Goal: Task Accomplishment & Management: Manage account settings

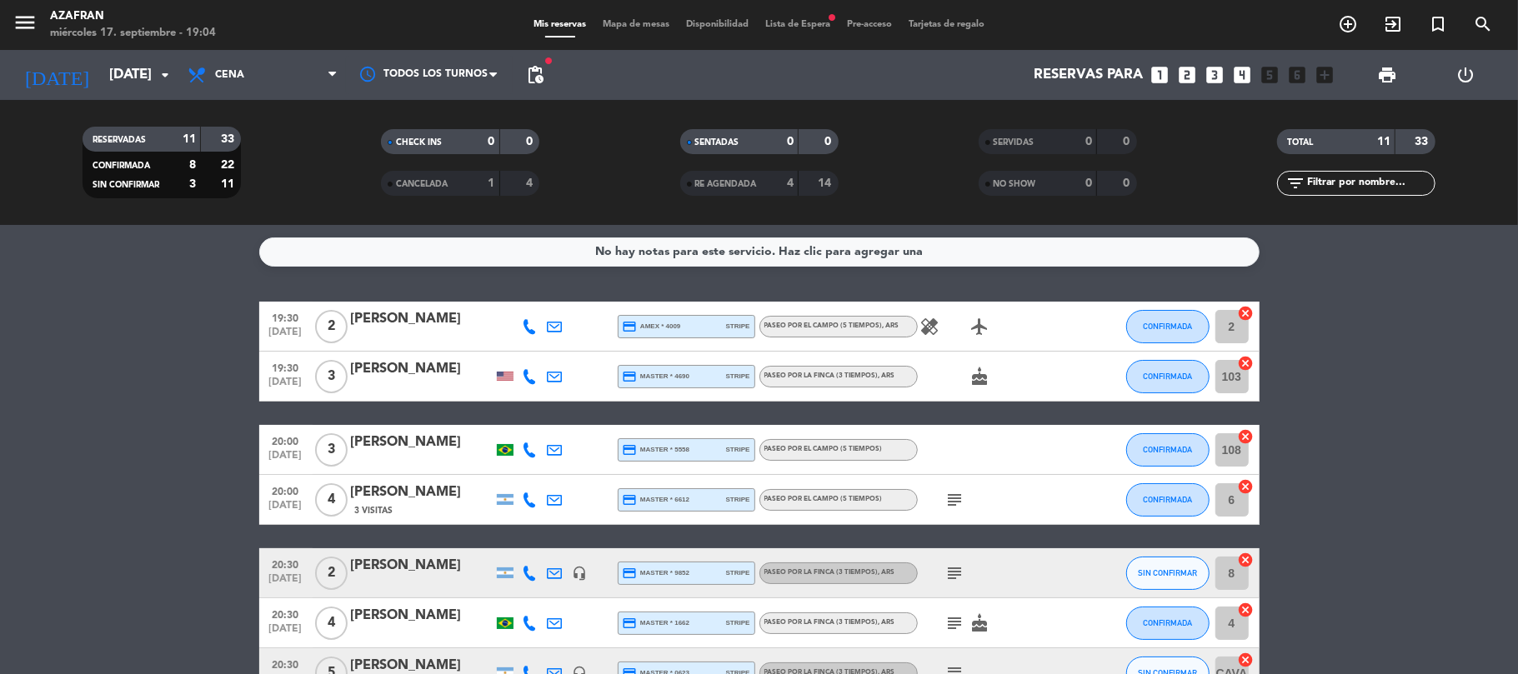
click at [823, 31] on div "Mis reservas Mapa de mesas Disponibilidad Lista de Espera fiber_manual_record P…" at bounding box center [759, 25] width 468 height 15
click at [810, 18] on div "Mis reservas Mapa de mesas Disponibilidad Lista de Espera fiber_manual_record P…" at bounding box center [759, 25] width 468 height 15
click at [805, 18] on div "Mis reservas Mapa de mesas Disponibilidad Lista de Espera fiber_manual_record P…" at bounding box center [759, 25] width 468 height 15
click at [795, 25] on span "Lista de Espera fiber_manual_record" at bounding box center [798, 24] width 82 height 9
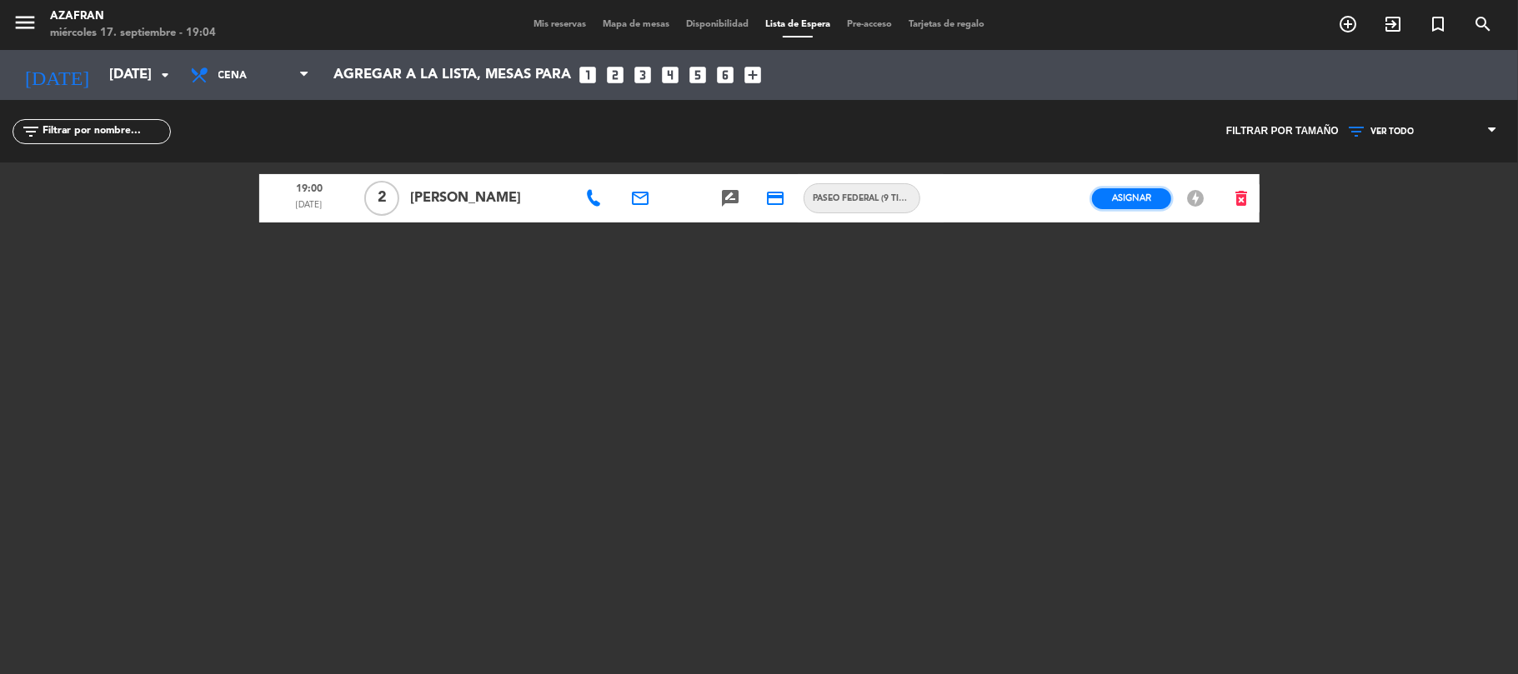
click at [1135, 198] on span "Asignar" at bounding box center [1131, 198] width 39 height 13
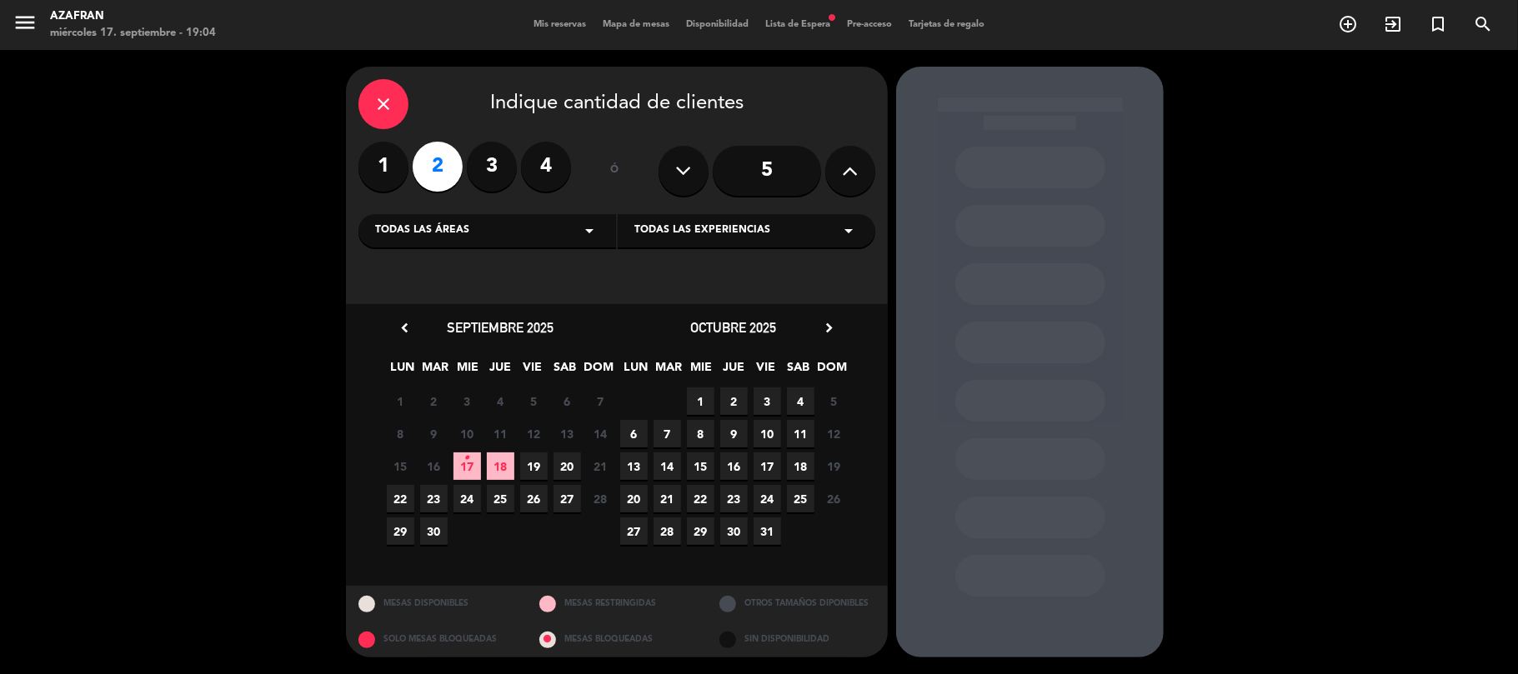
click at [477, 464] on span "17 •" at bounding box center [467, 467] width 28 height 28
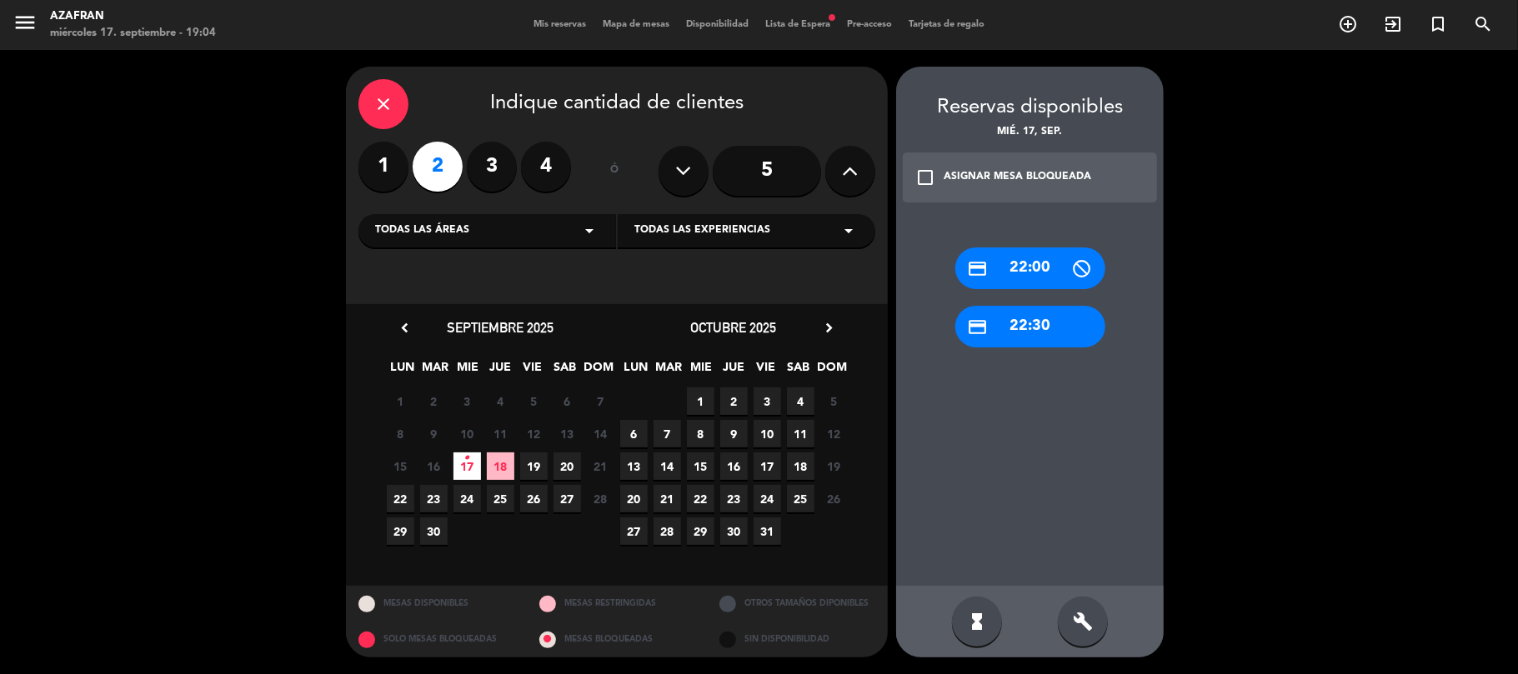
click at [933, 168] on icon "check_box_outline_blank" at bounding box center [925, 178] width 20 height 20
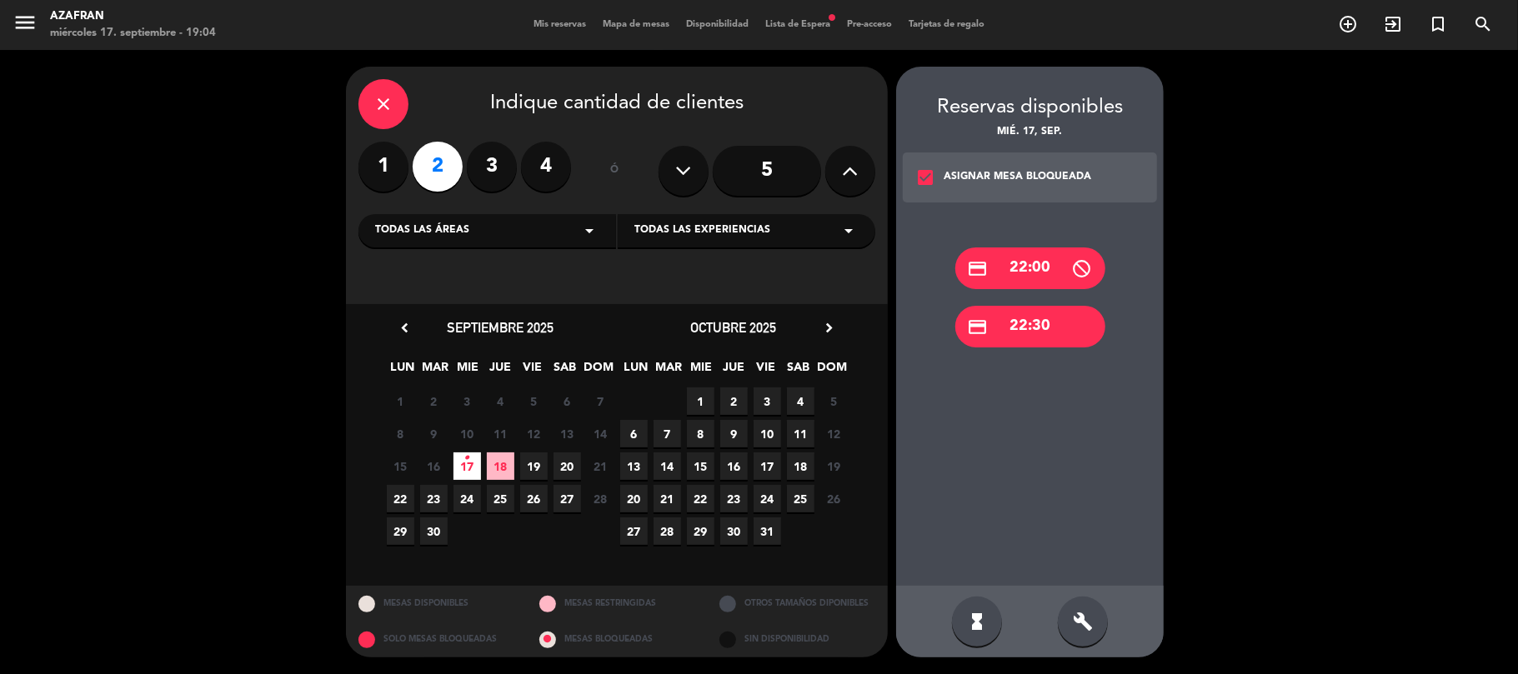
click at [933, 168] on icon "check_box" at bounding box center [925, 178] width 20 height 20
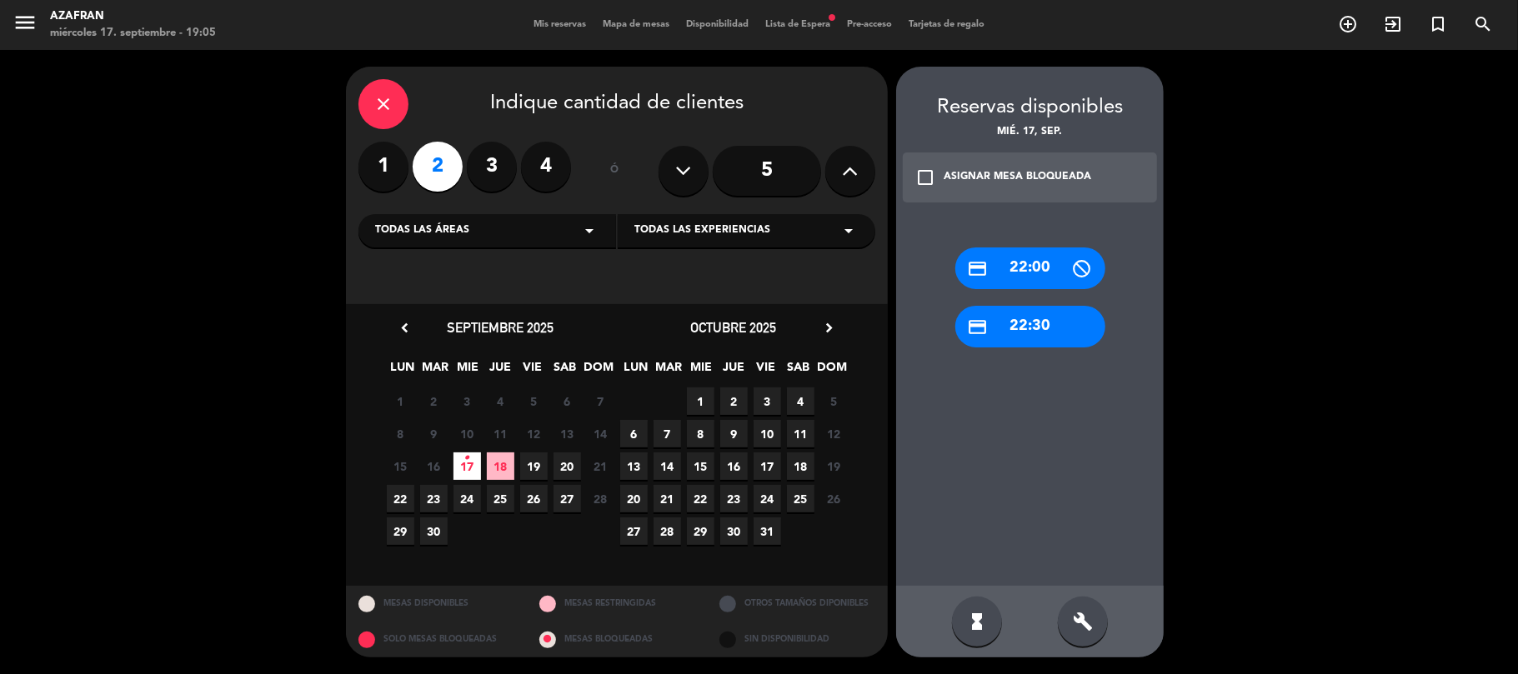
click at [1115, 614] on div "hourglass_full build" at bounding box center [1030, 622] width 268 height 72
click at [1097, 612] on div "build" at bounding box center [1083, 622] width 50 height 50
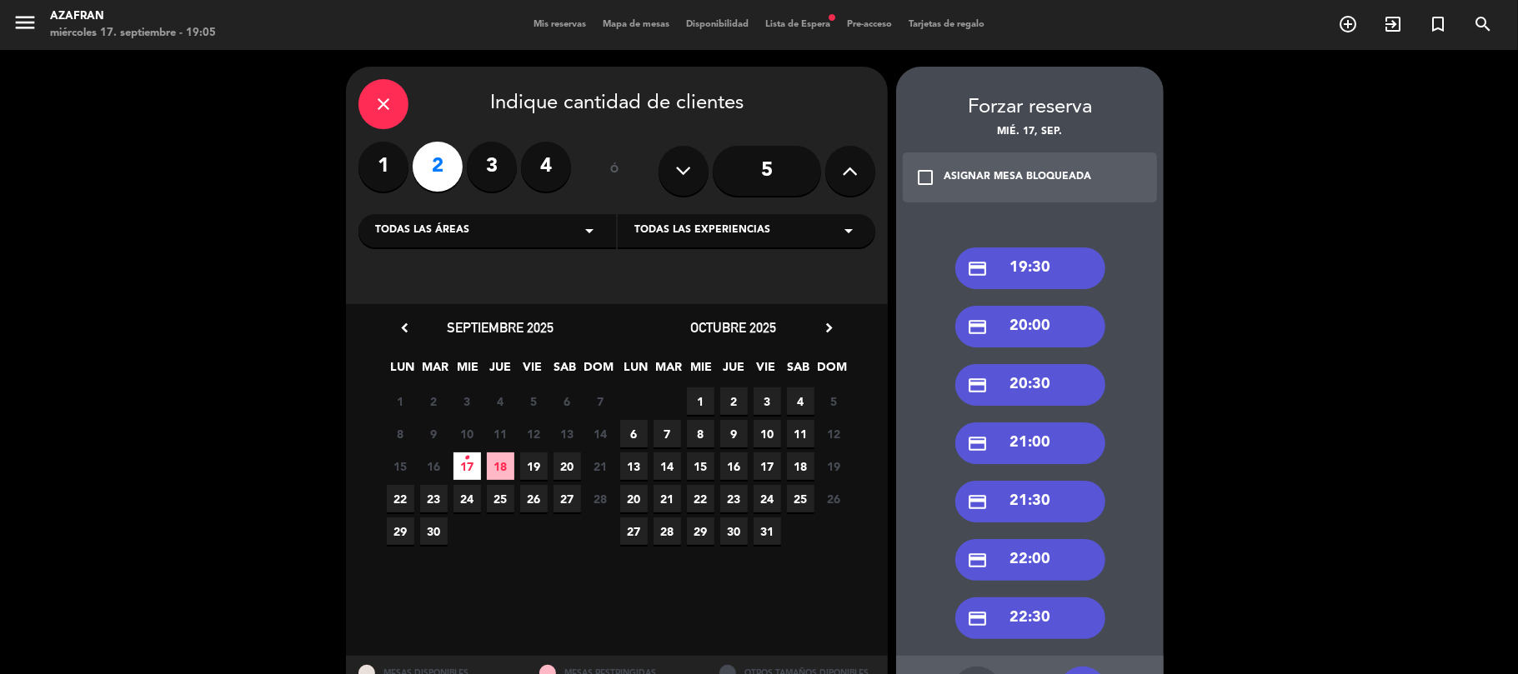
click at [1010, 263] on div "credit_card 19:30" at bounding box center [1030, 269] width 150 height 42
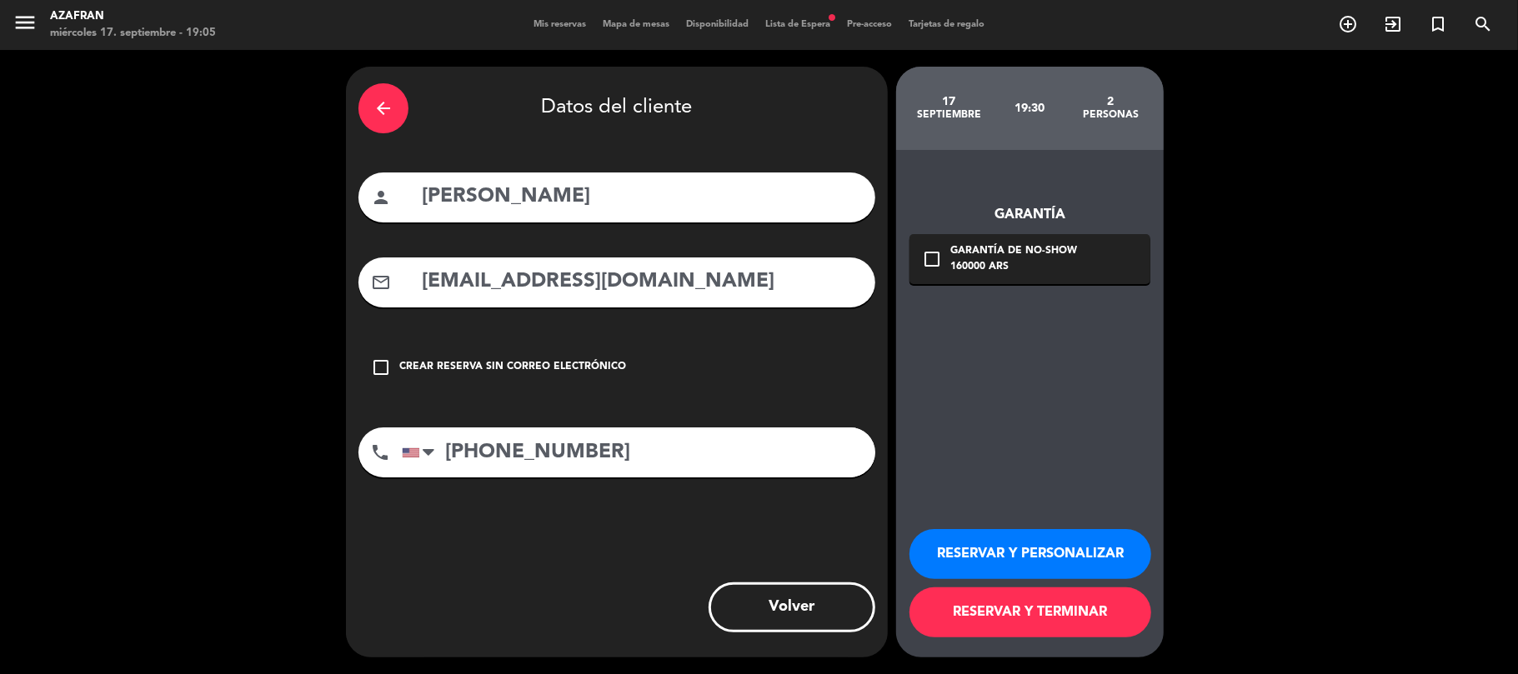
click at [998, 618] on button "RESERVAR Y TERMINAR" at bounding box center [1030, 613] width 242 height 50
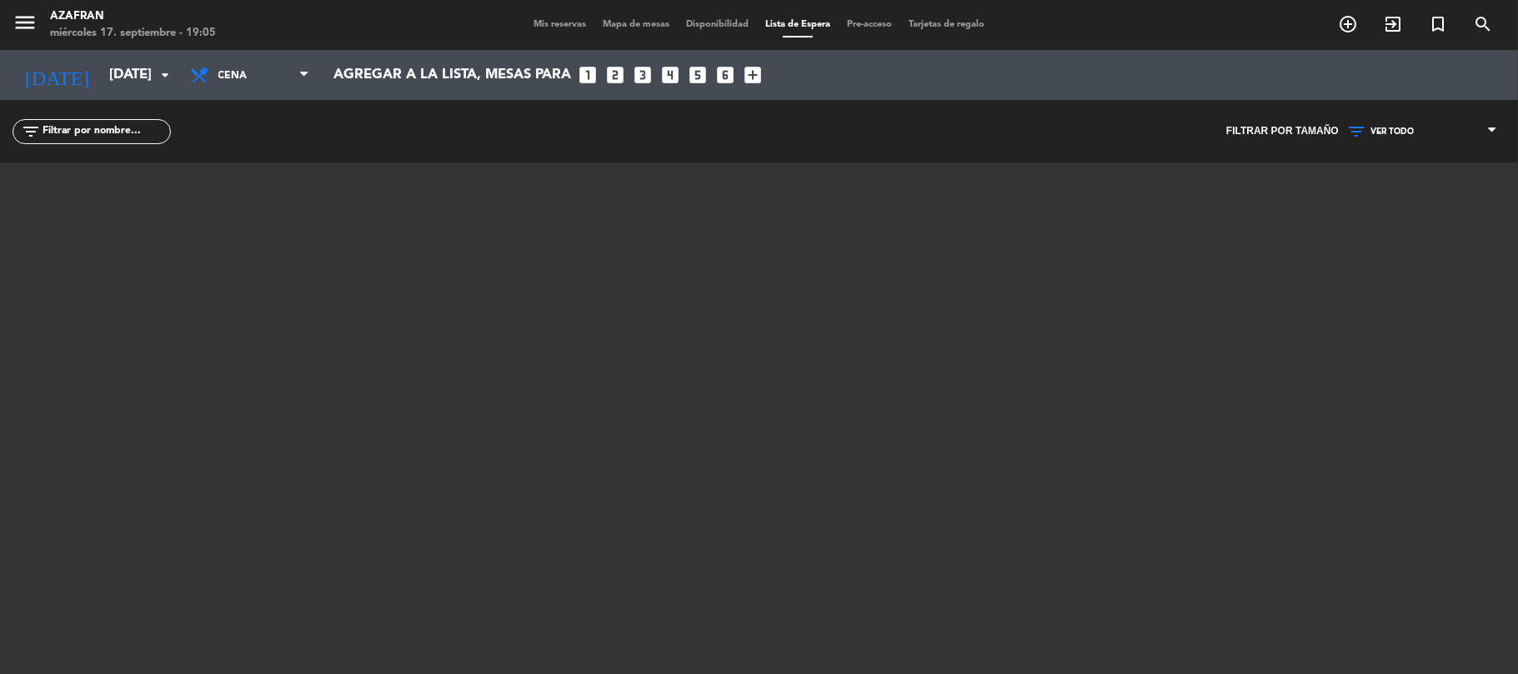
click at [538, 28] on span "Mis reservas" at bounding box center [559, 24] width 69 height 9
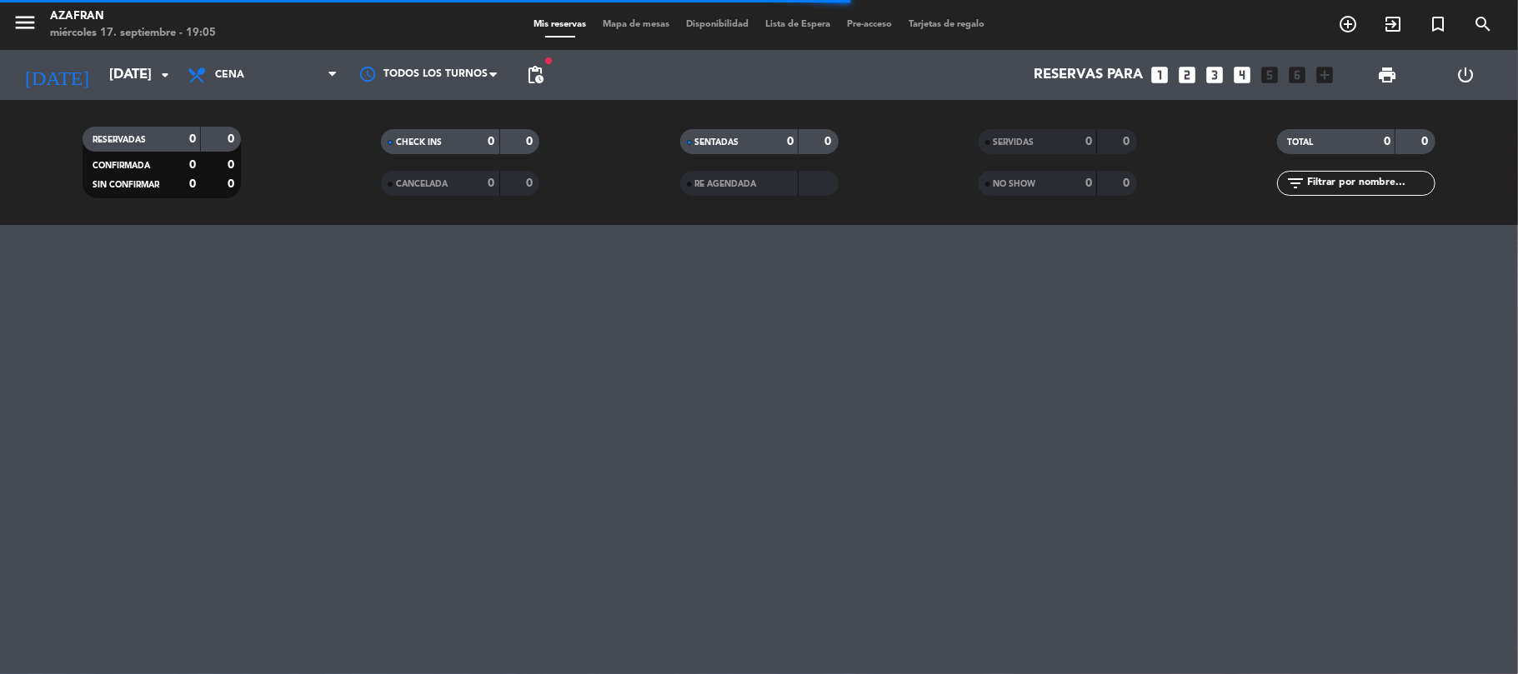
click at [895, 347] on div "menu Azafran [DATE] 17. septiembre - 19:05 Mis reservas Mapa de mesas Disponibi…" at bounding box center [759, 337] width 1518 height 674
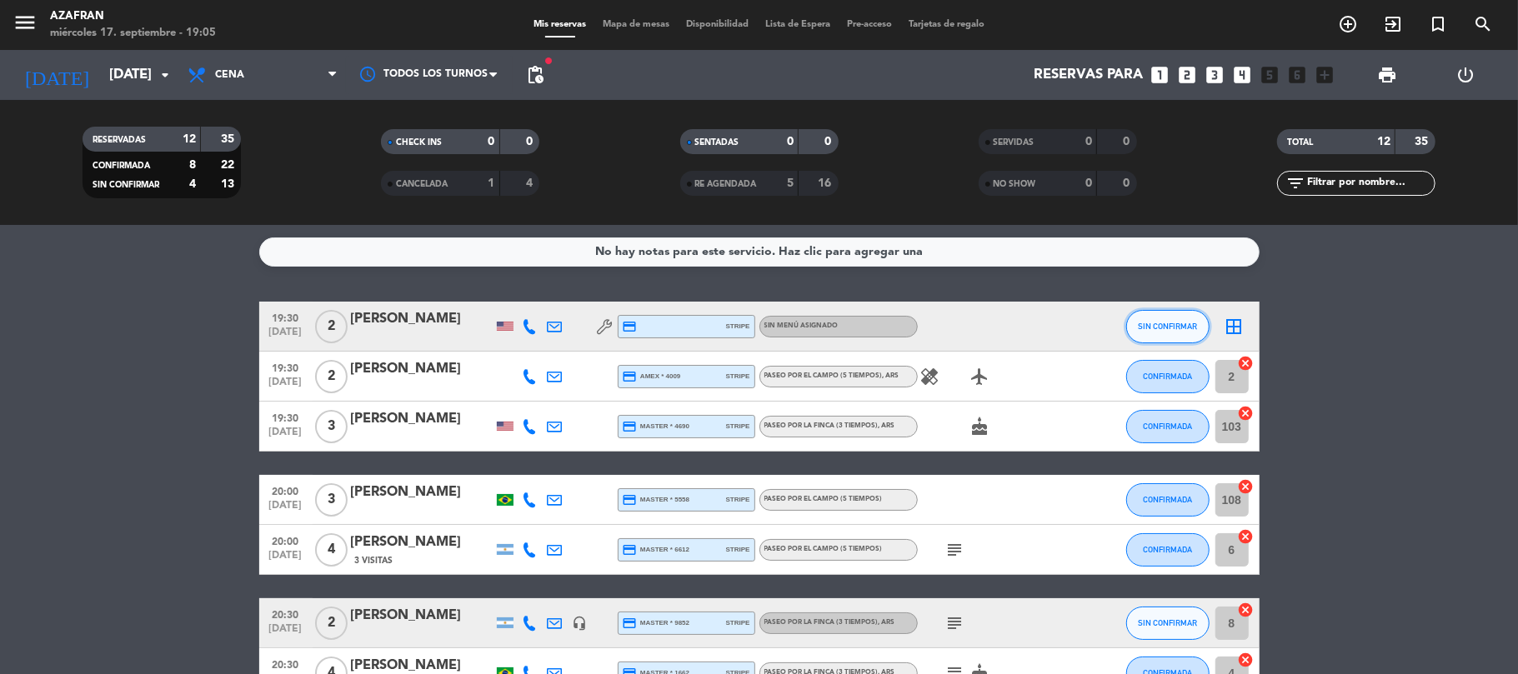
click at [1178, 322] on span "SIN CONFIRMAR" at bounding box center [1167, 326] width 59 height 9
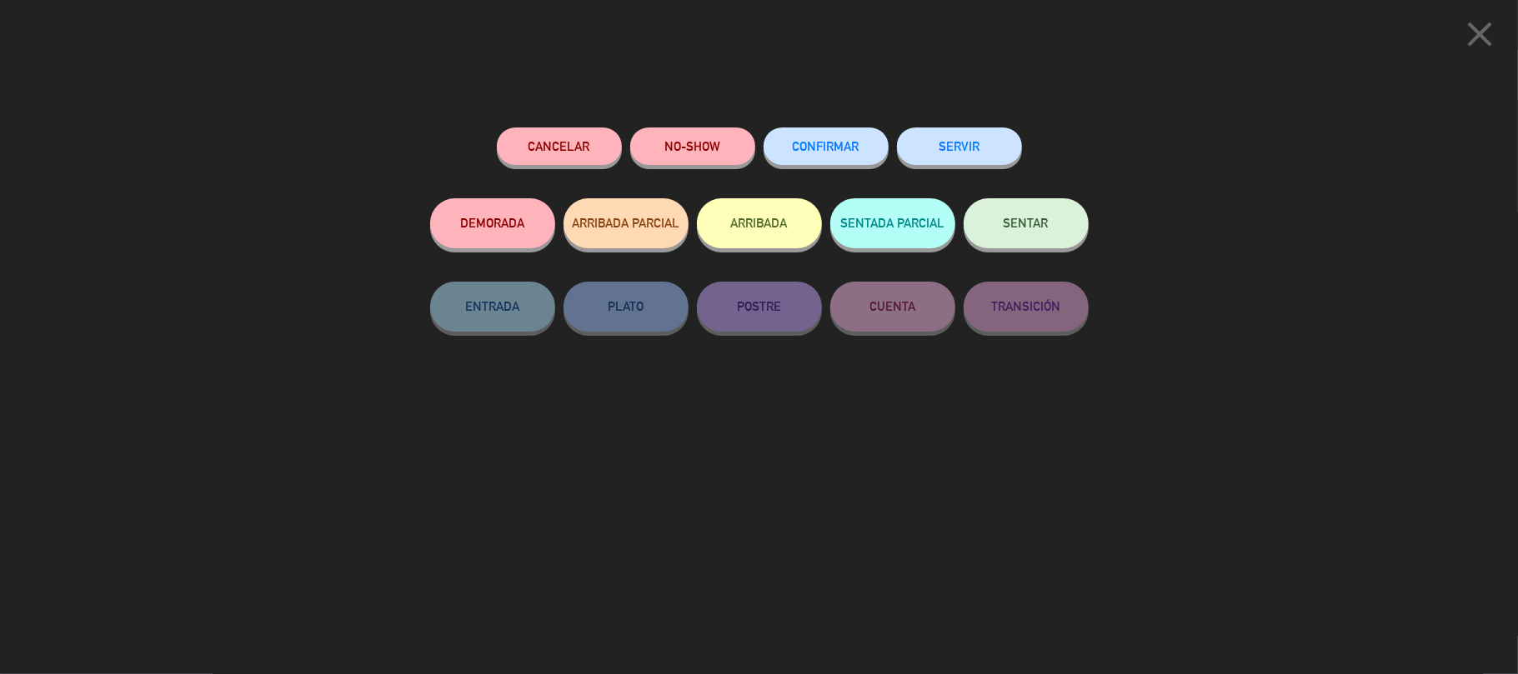
click at [993, 150] on button "SERVIR" at bounding box center [959, 147] width 125 height 38
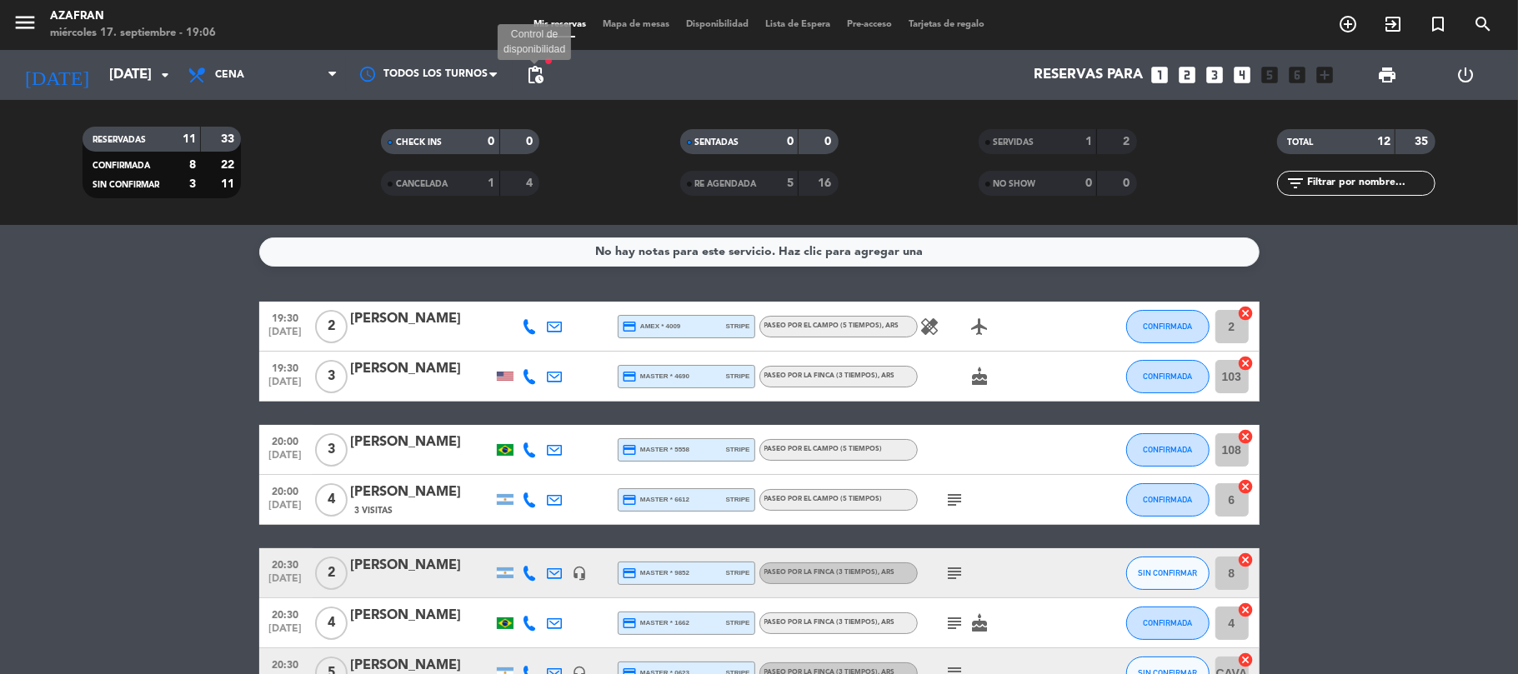
click at [538, 78] on span "pending_actions" at bounding box center [535, 75] width 20 height 20
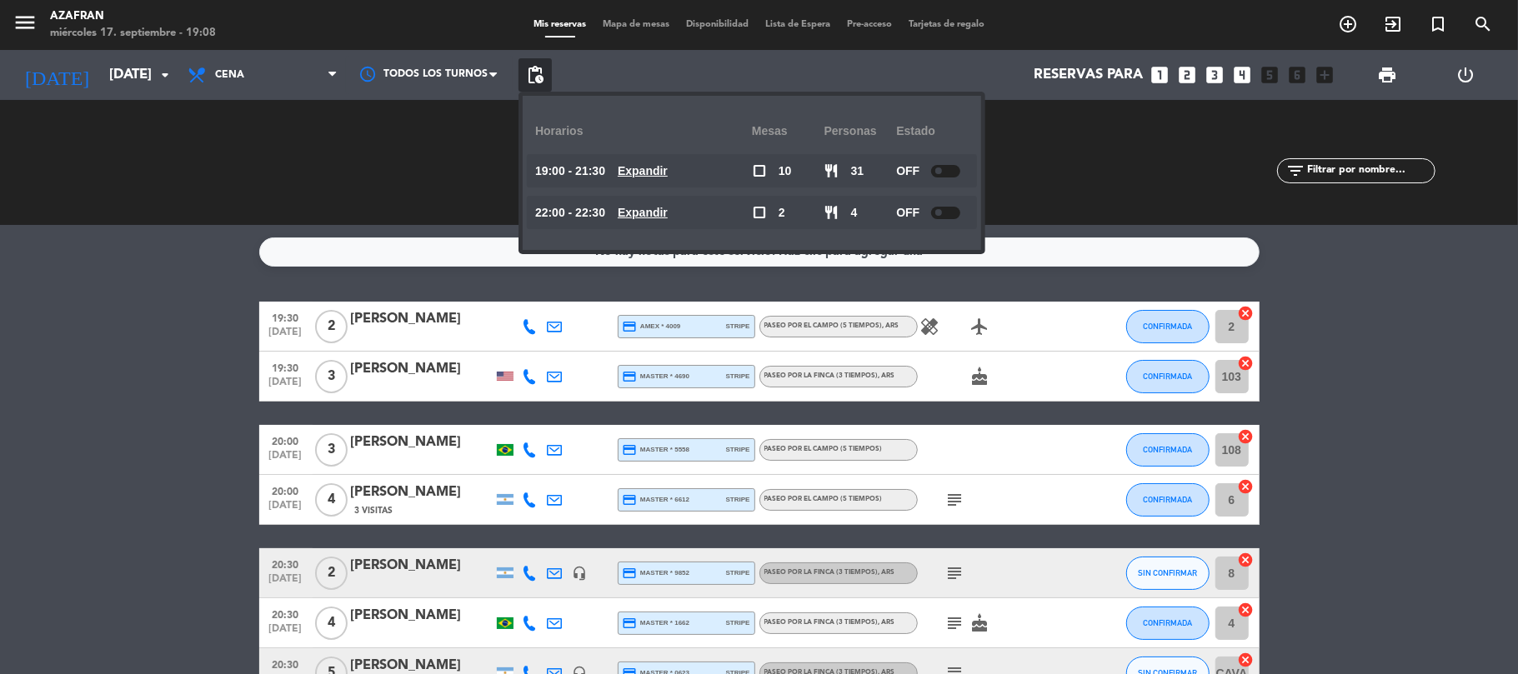
click at [211, 441] on bookings-row "19:30 [DATE] 2 [PERSON_NAME] credit_card amex * 4009 stripe Paseo por el campo …" at bounding box center [759, 623] width 1518 height 643
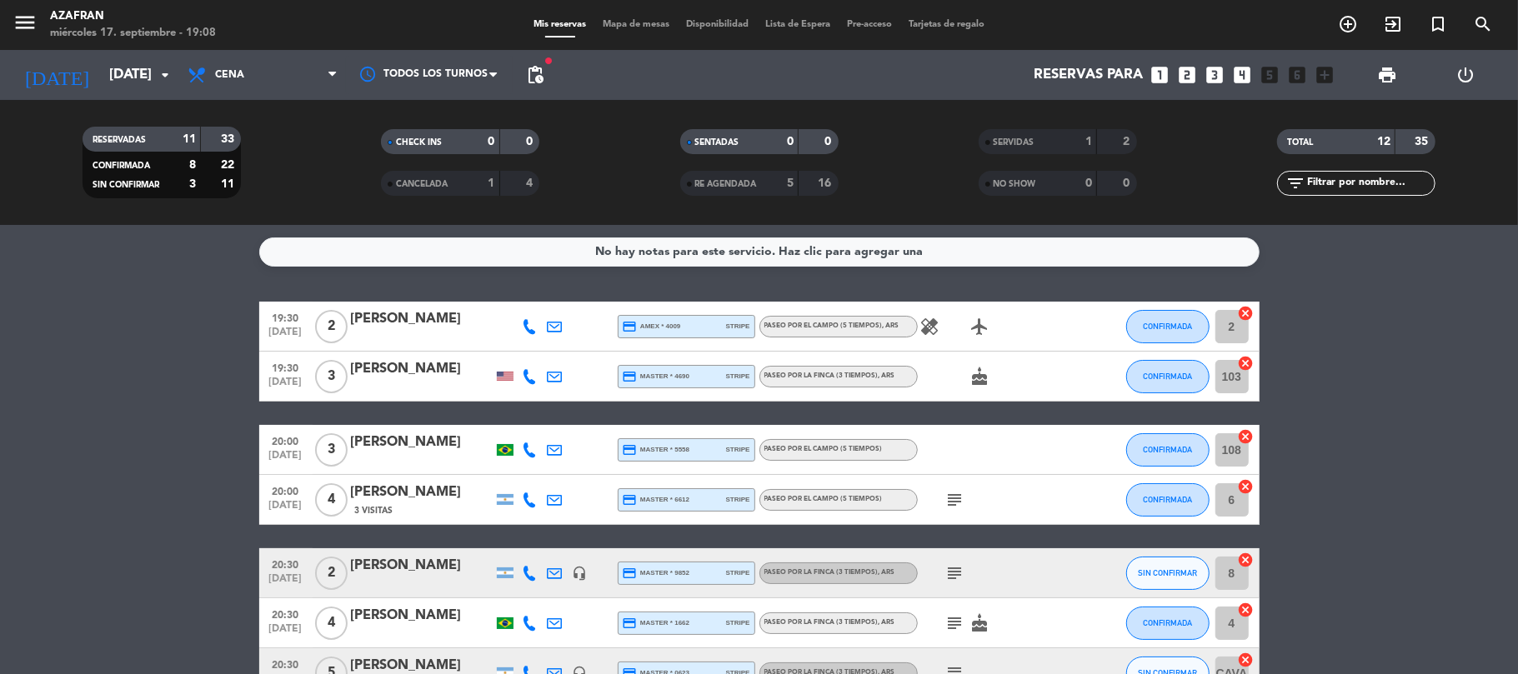
drag, startPoint x: 811, startPoint y: 31, endPoint x: 811, endPoint y: 22, distance: 9.2
click at [811, 22] on div "Mis reservas Mapa de mesas Disponibilidad Lista de Espera Pre-acceso Tarjetas d…" at bounding box center [759, 25] width 468 height 15
click at [811, 22] on span "Lista de Espera" at bounding box center [798, 24] width 82 height 9
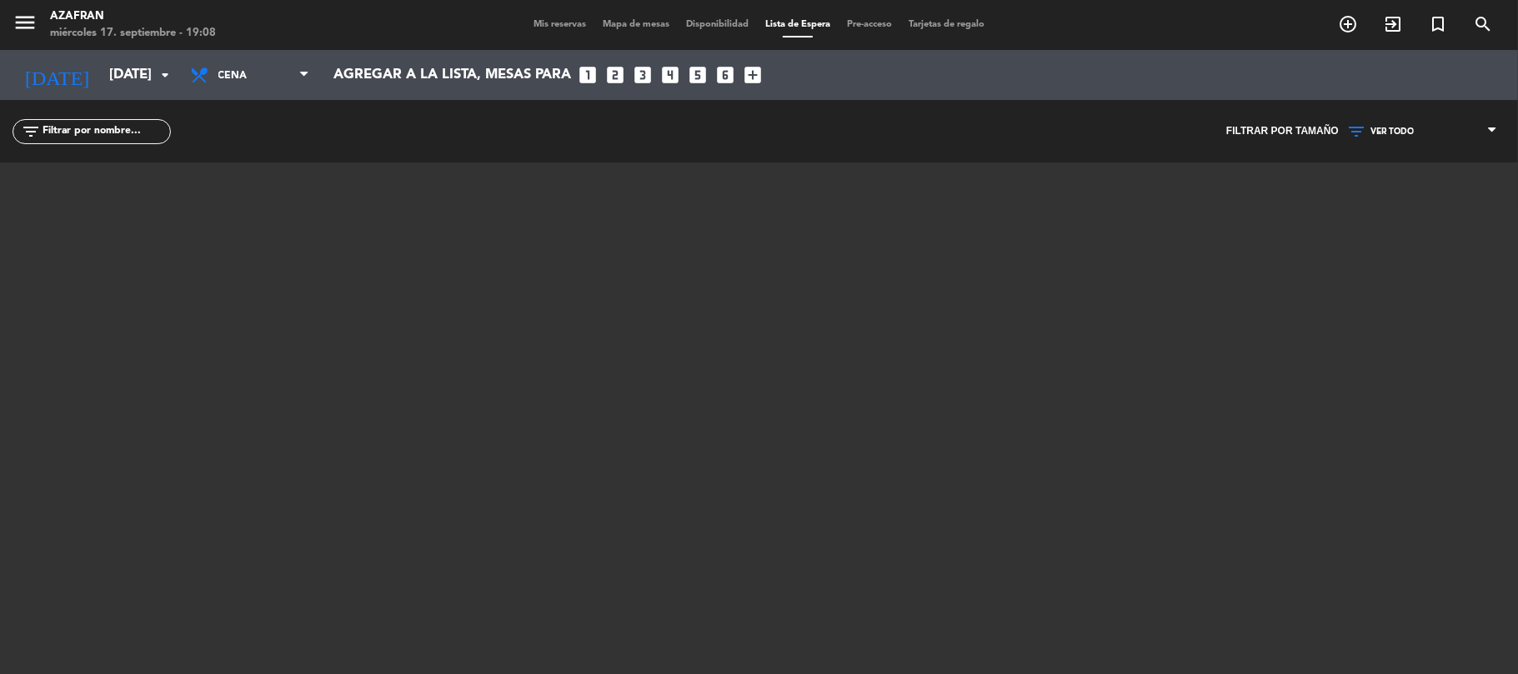
click at [548, 28] on span "Mis reservas" at bounding box center [559, 24] width 69 height 9
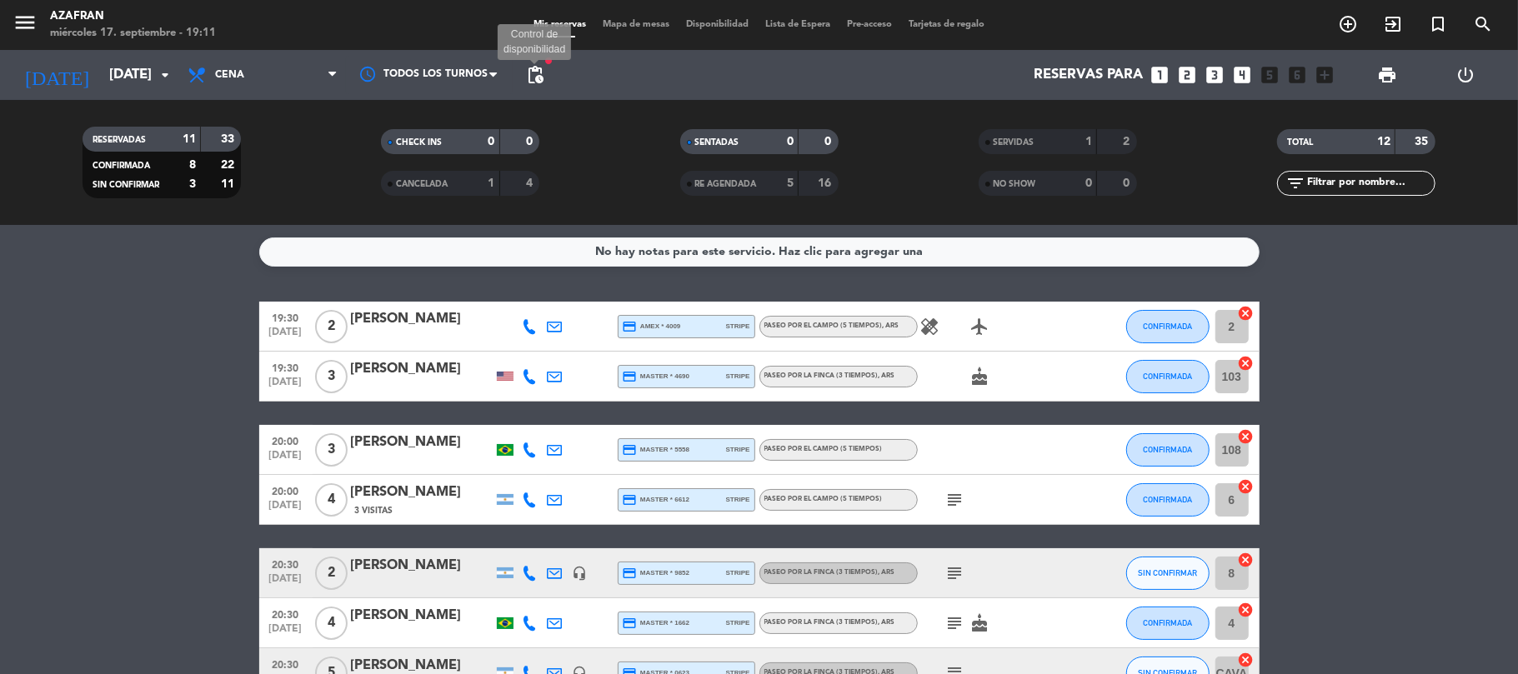
click at [532, 75] on span "pending_actions" at bounding box center [535, 75] width 20 height 20
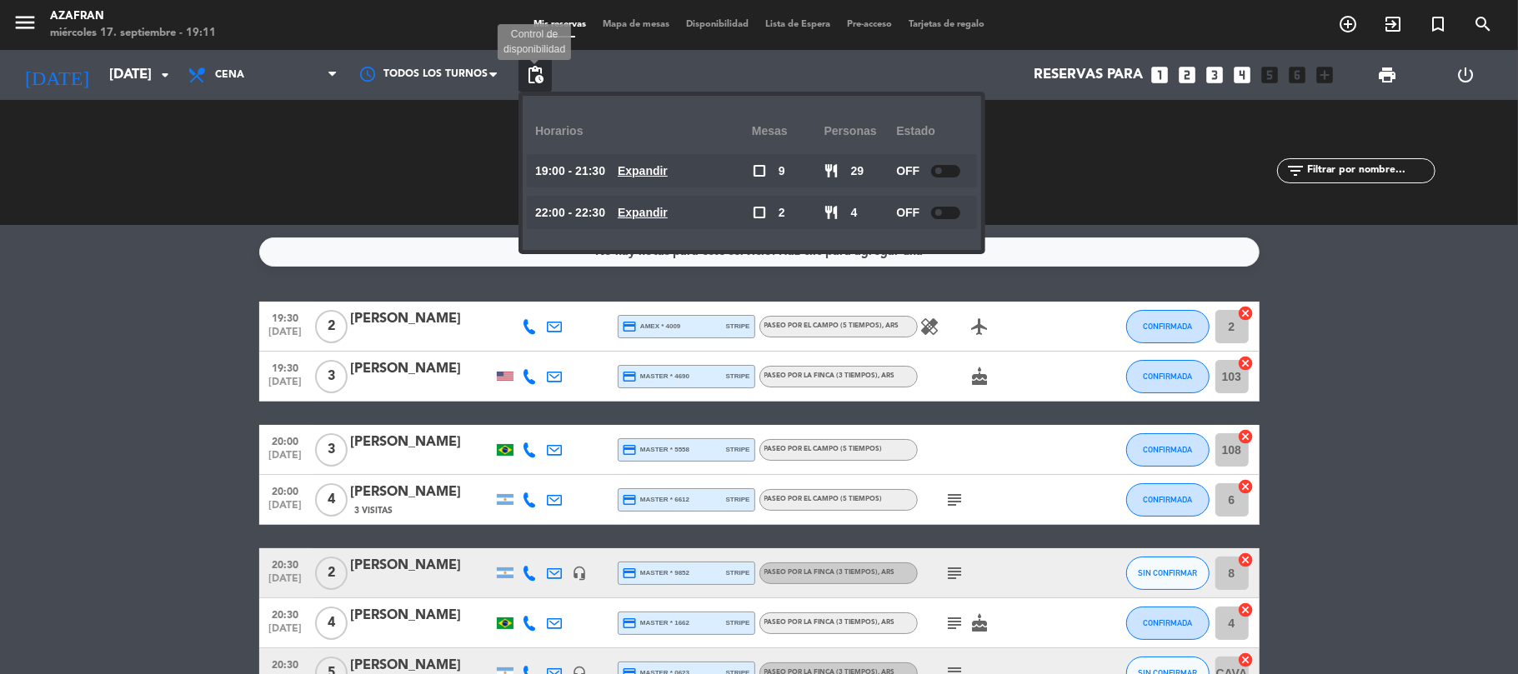
click at [534, 74] on span "pending_actions" at bounding box center [535, 75] width 20 height 20
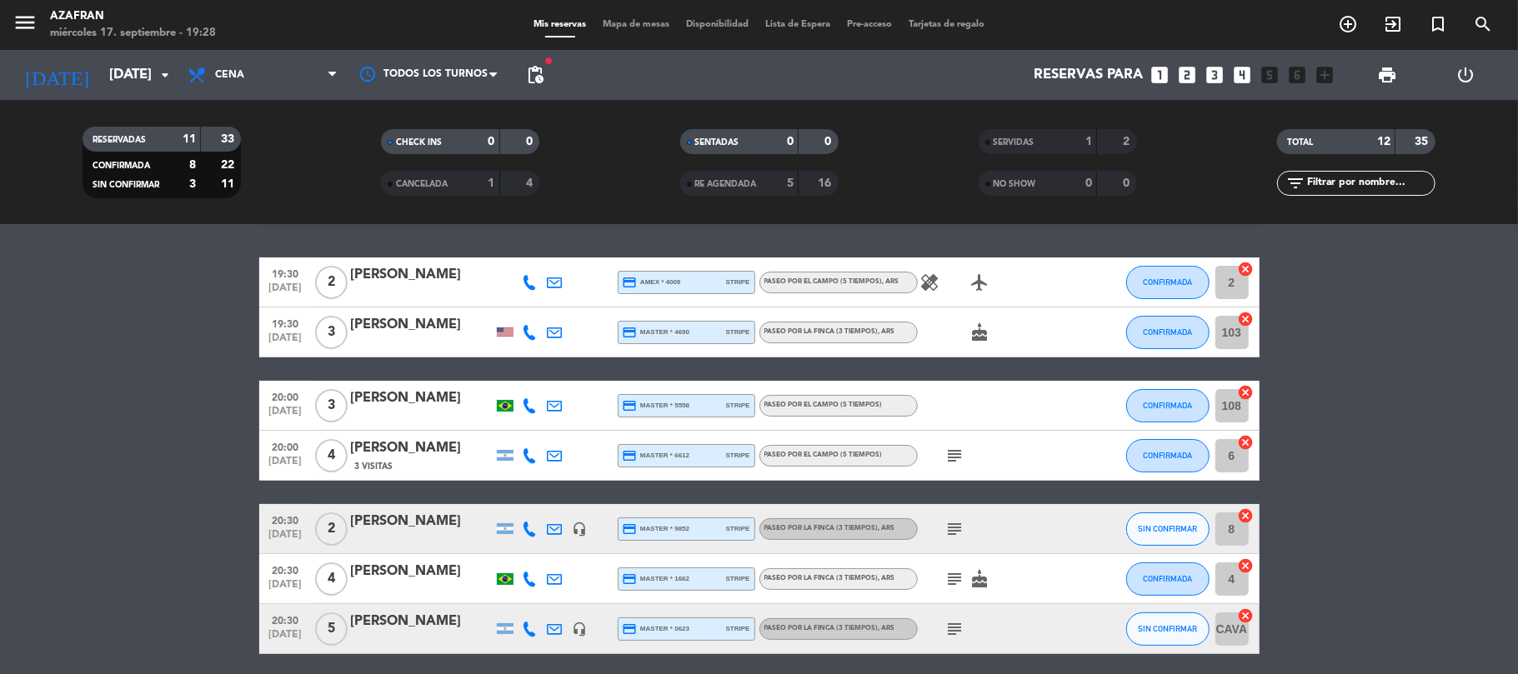
scroll to position [47, 0]
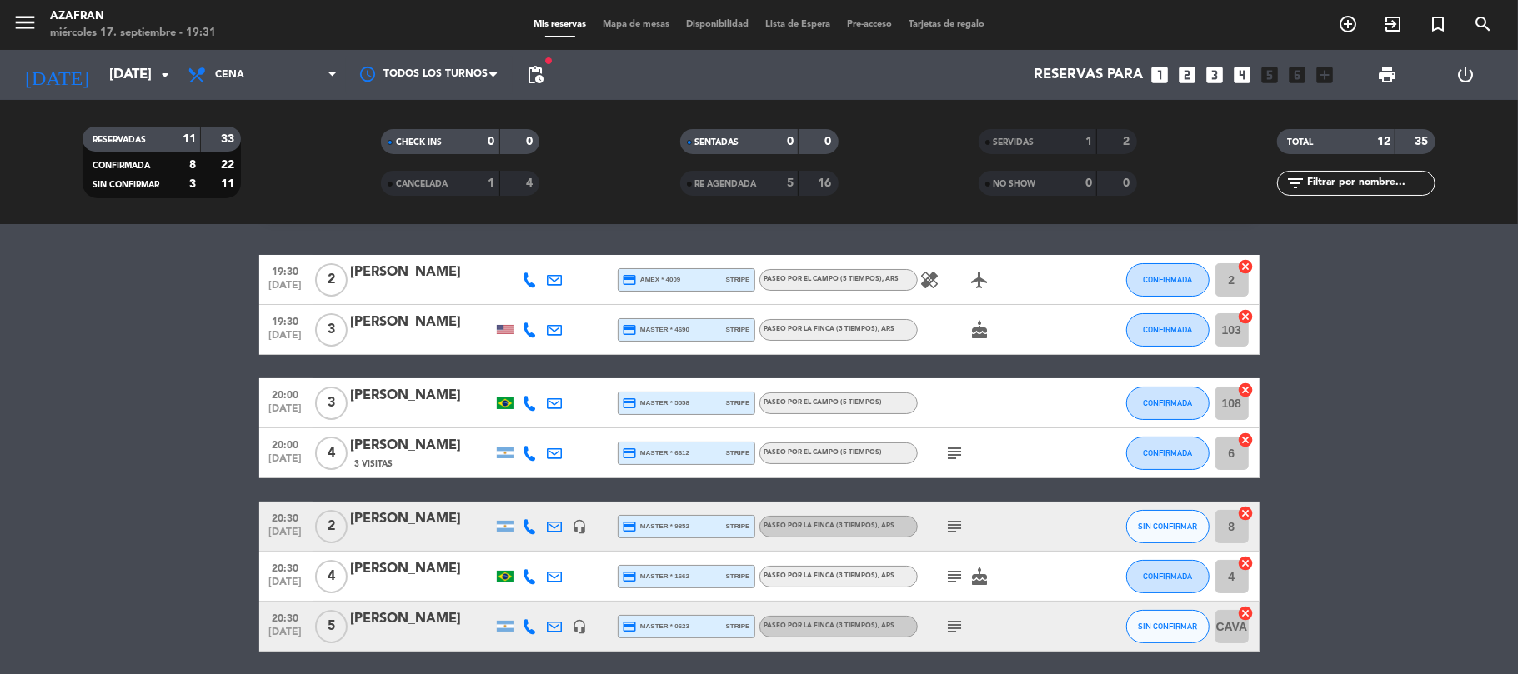
click at [53, 521] on bookings-row "19:30 [DATE] 2 [PERSON_NAME] credit_card amex * 4009 stripe Paseo por el campo …" at bounding box center [759, 576] width 1518 height 643
click at [1163, 285] on button "CONFIRMADA" at bounding box center [1167, 279] width 83 height 33
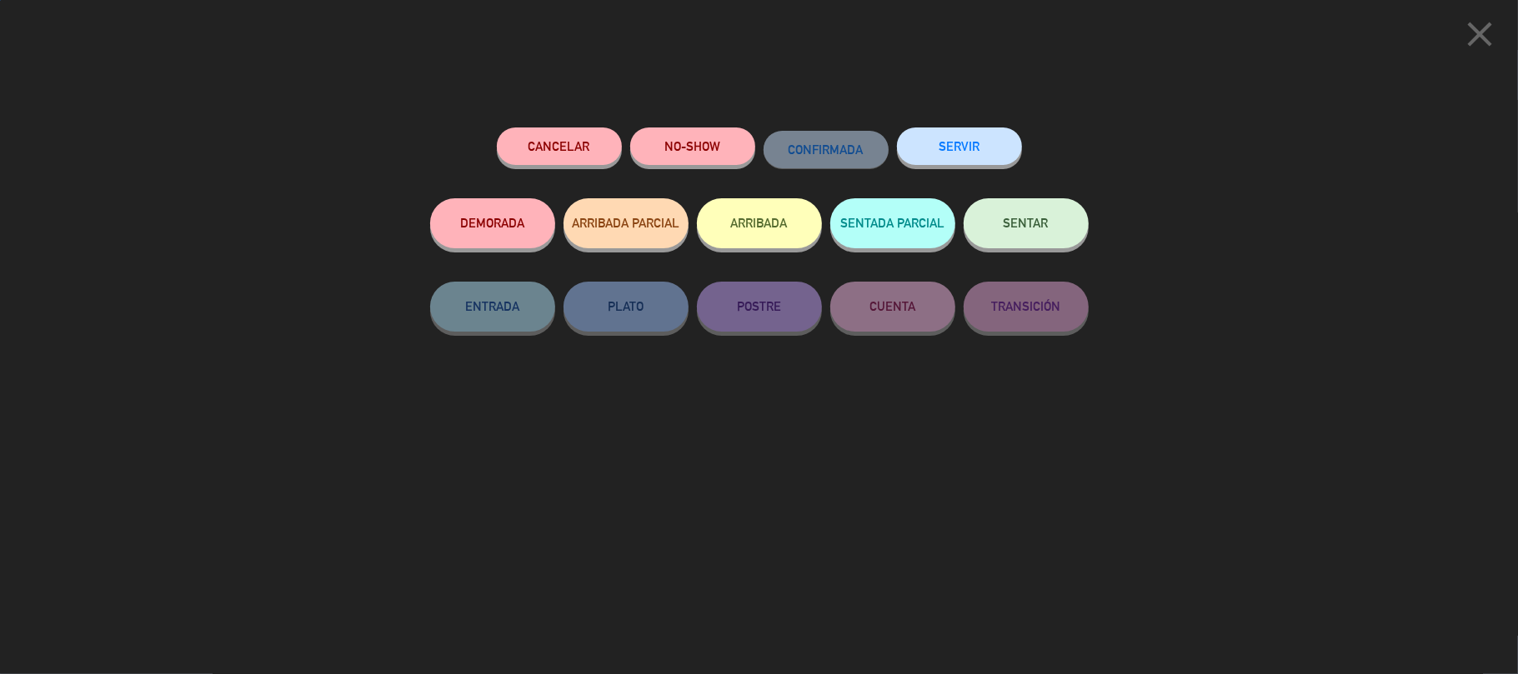
click at [972, 152] on button "SERVIR" at bounding box center [959, 147] width 125 height 38
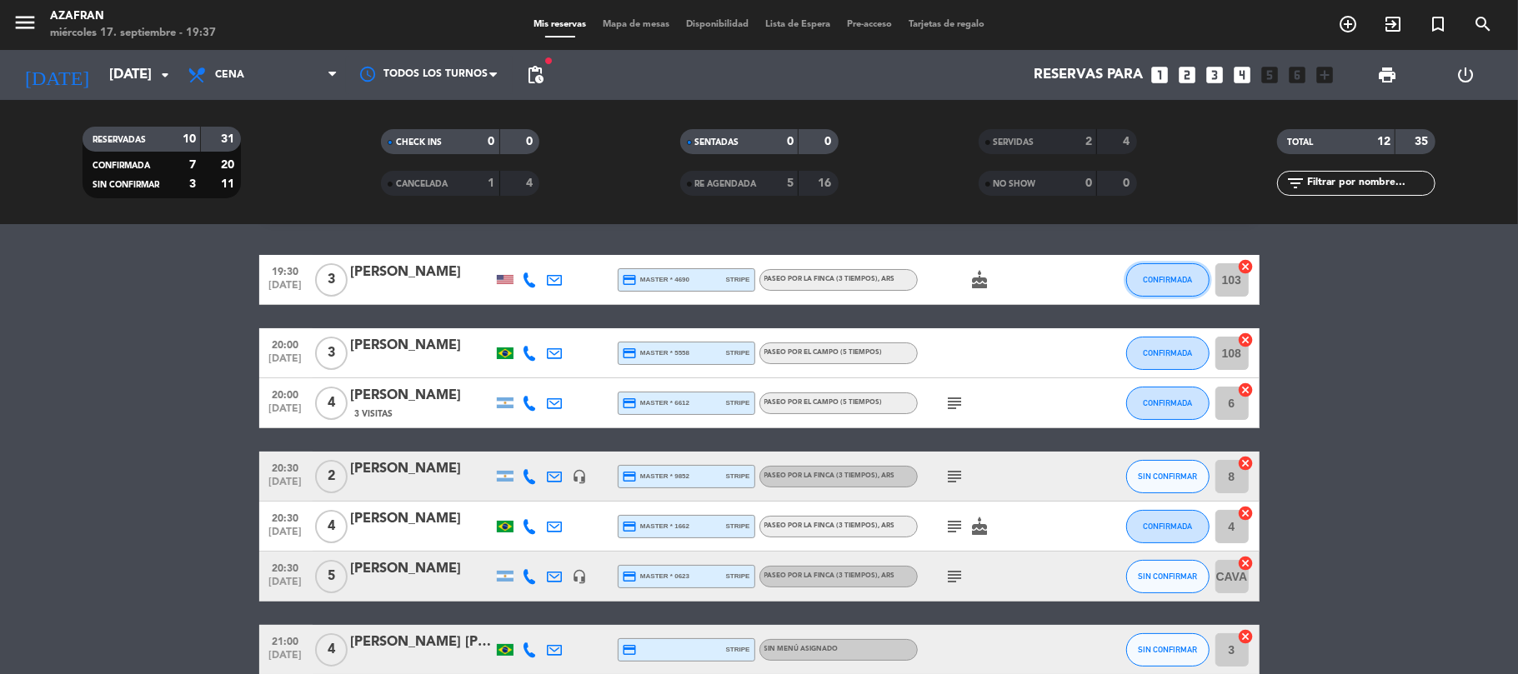
click at [1138, 278] on button "CONFIRMADA" at bounding box center [1167, 279] width 83 height 33
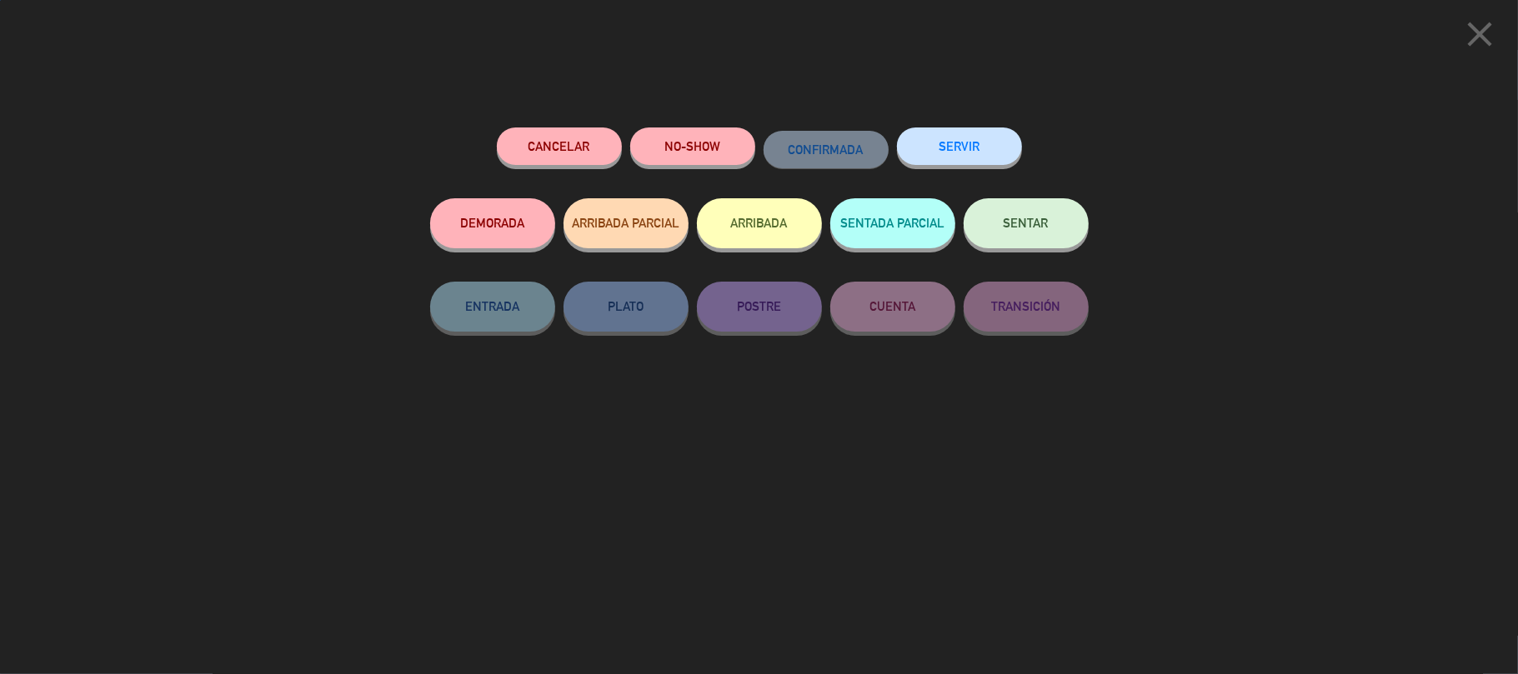
click at [970, 137] on button "SERVIR" at bounding box center [959, 147] width 125 height 38
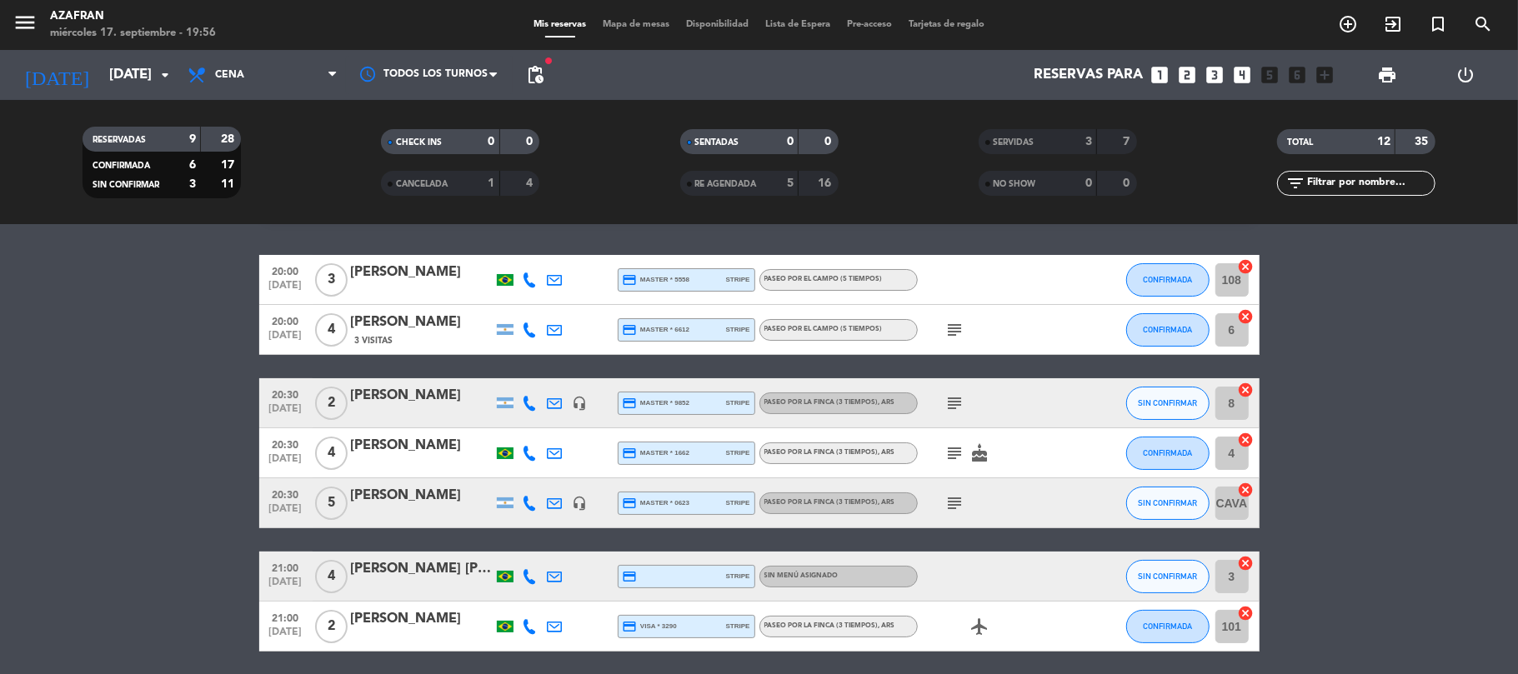
click at [172, 478] on bookings-row "20:00 [DATE] 3 [PERSON_NAME] credit_card master * 5558 stripe Paseo por el camp…" at bounding box center [759, 515] width 1518 height 520
click at [131, 64] on input "[DATE]" at bounding box center [191, 75] width 180 height 33
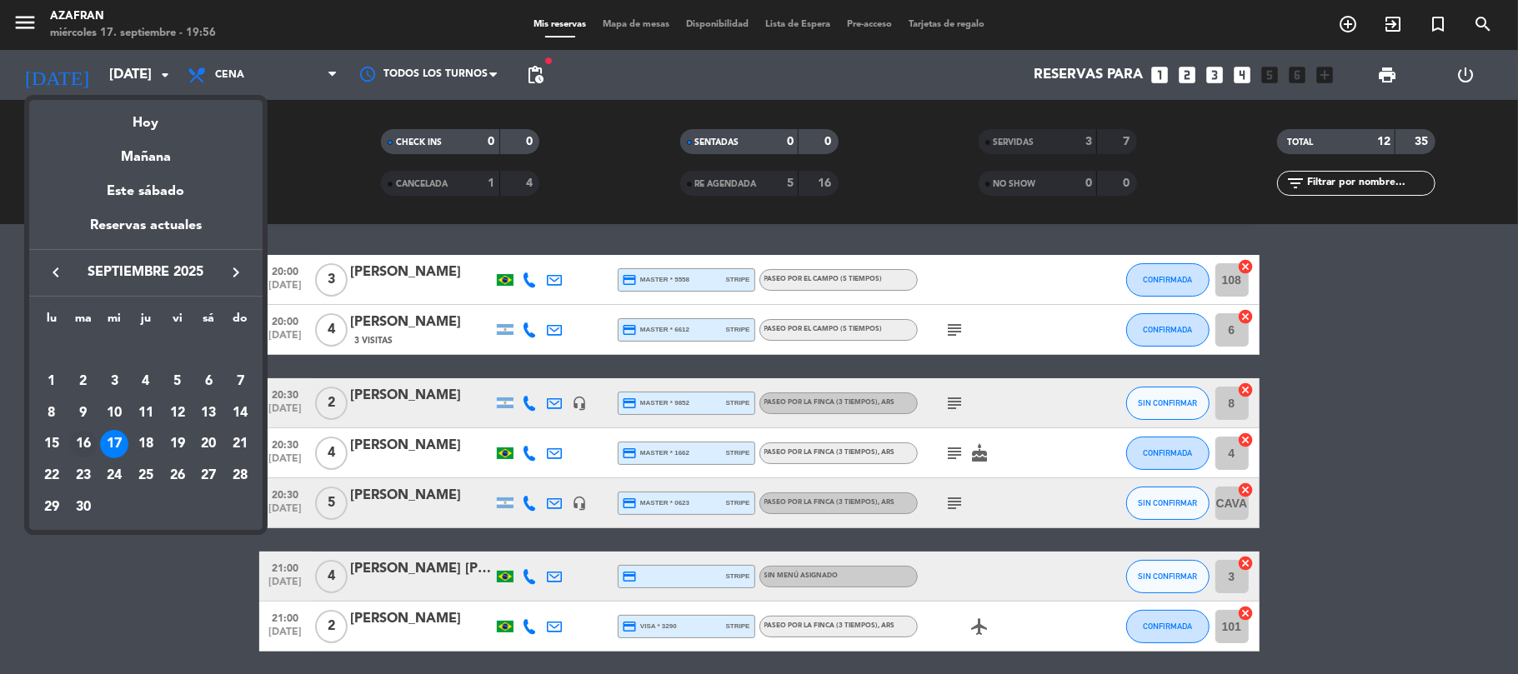
click at [78, 438] on div "16" at bounding box center [83, 444] width 28 height 28
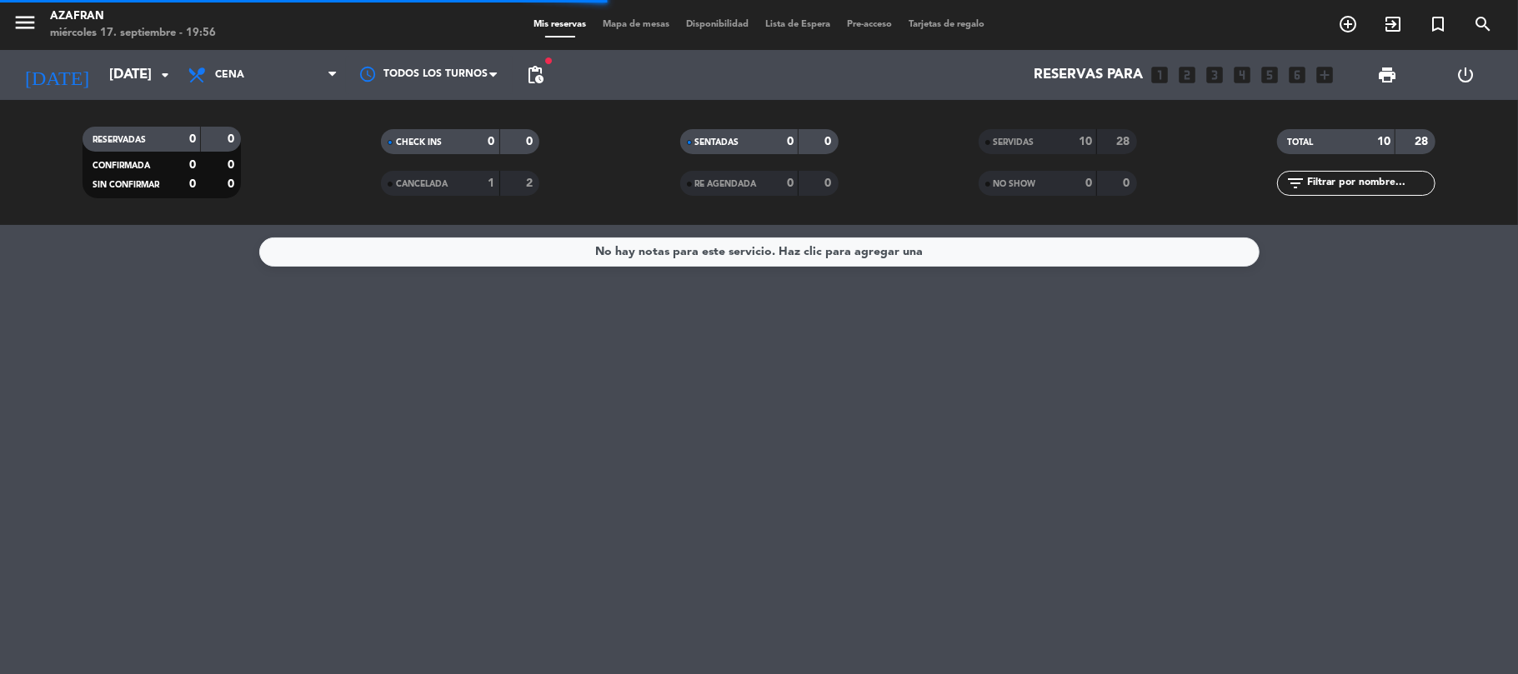
scroll to position [0, 0]
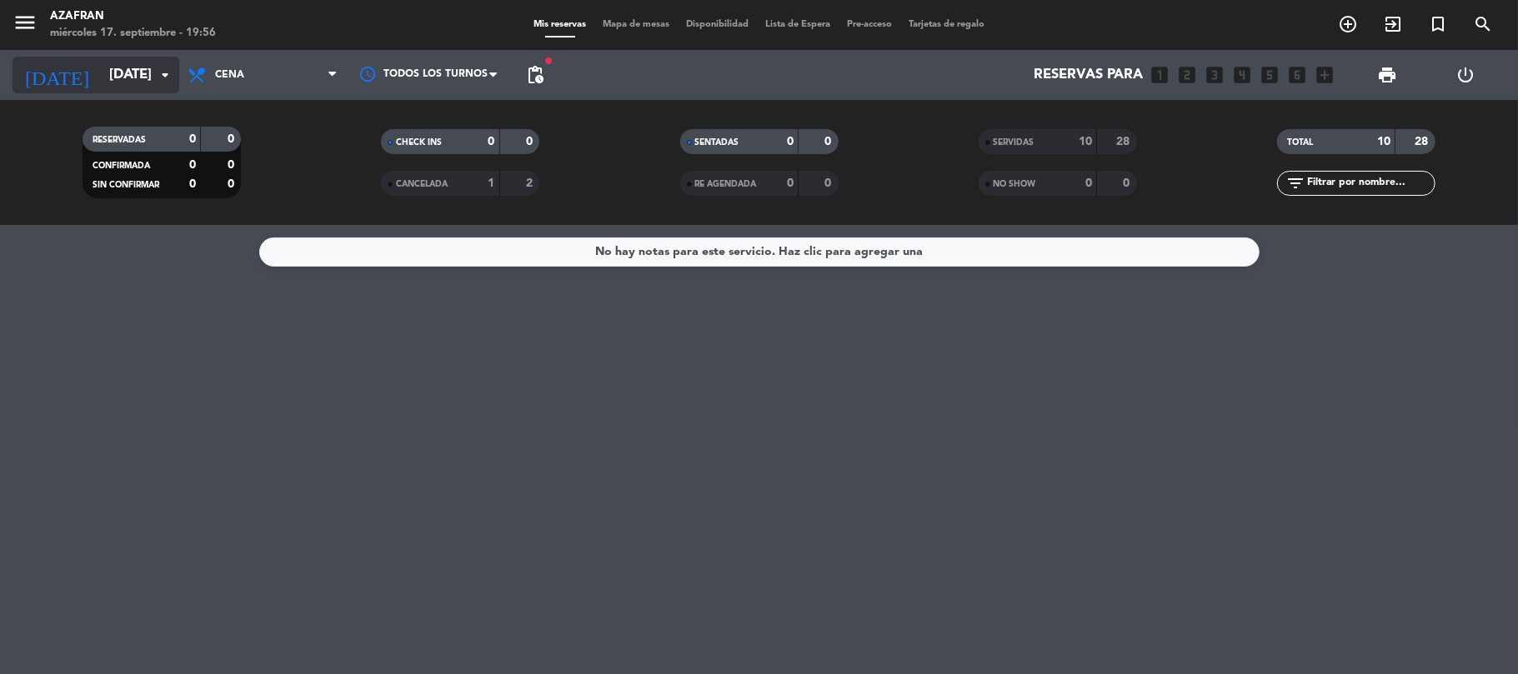
click at [101, 61] on input "[DATE]" at bounding box center [191, 75] width 180 height 33
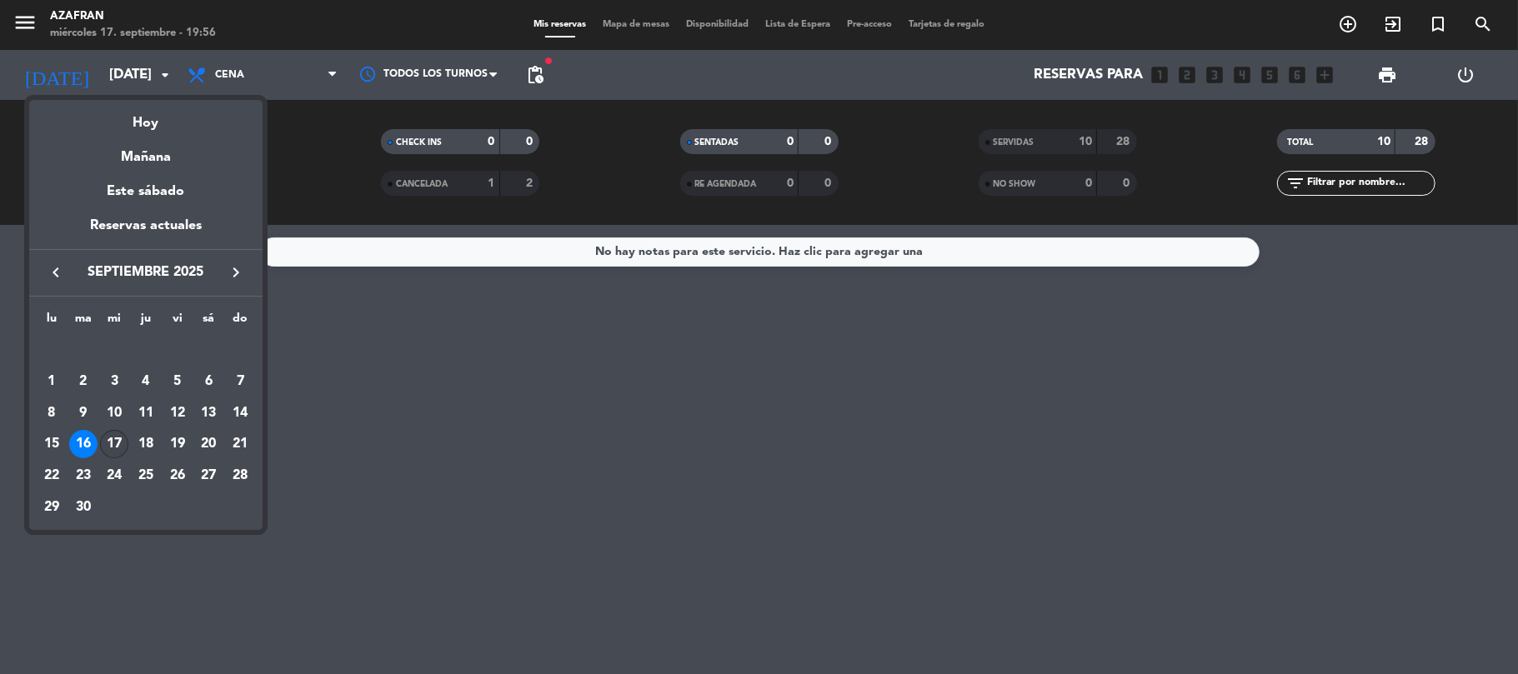
click at [108, 442] on div "17" at bounding box center [114, 444] width 28 height 28
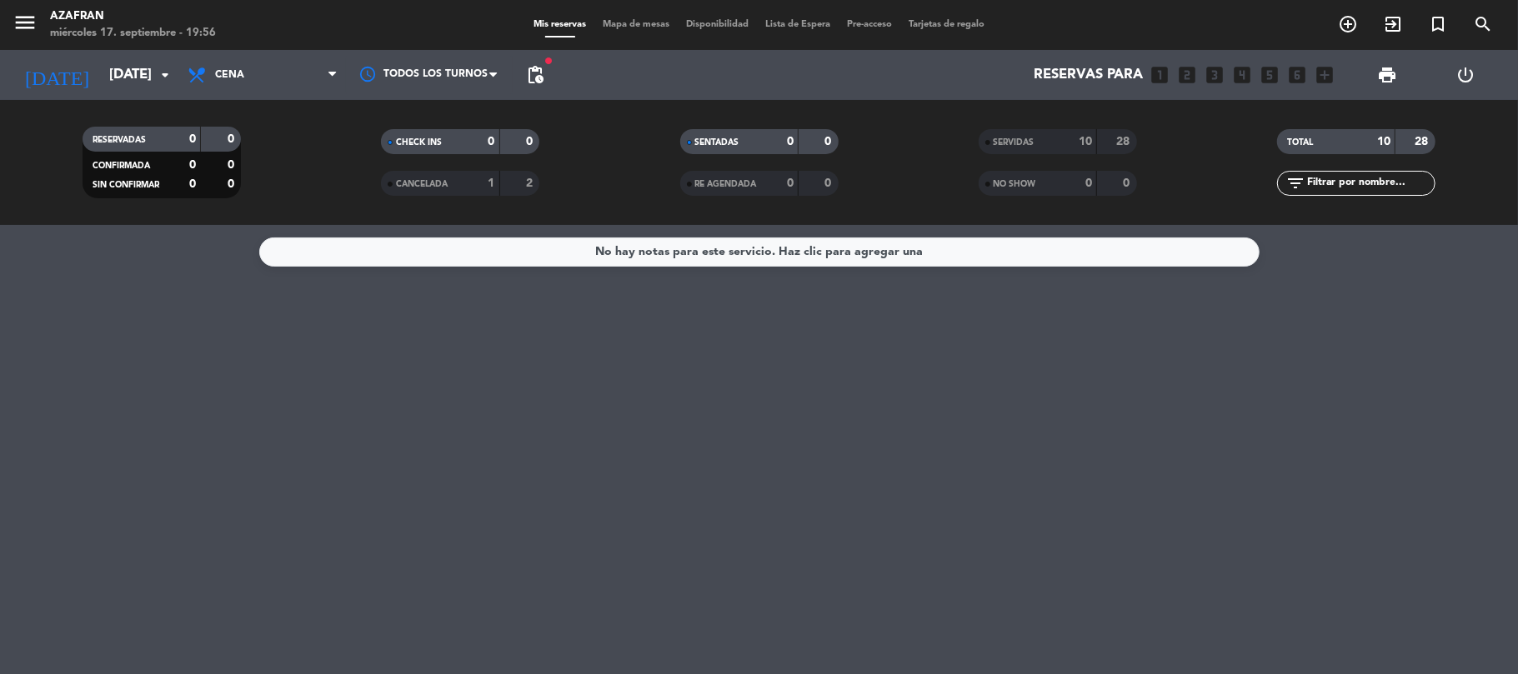
type input "[DATE]"
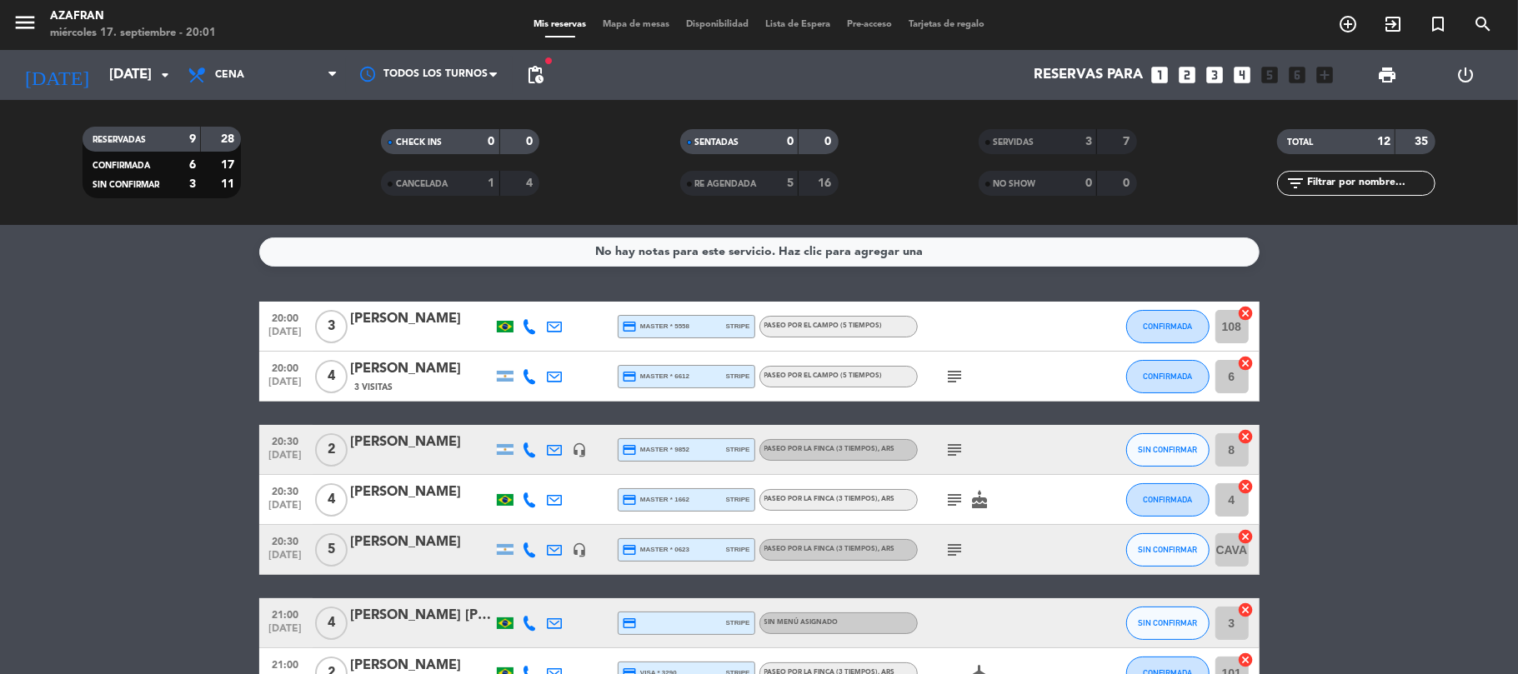
click at [133, 351] on bookings-row "20:00 [DATE] 3 [PERSON_NAME] credit_card master * 5558 stripe Paseo por el camp…" at bounding box center [759, 562] width 1518 height 520
click at [87, 490] on bookings-row "20:00 [DATE] 3 [PERSON_NAME] credit_card master * 5558 stripe Paseo por el camp…" at bounding box center [759, 562] width 1518 height 520
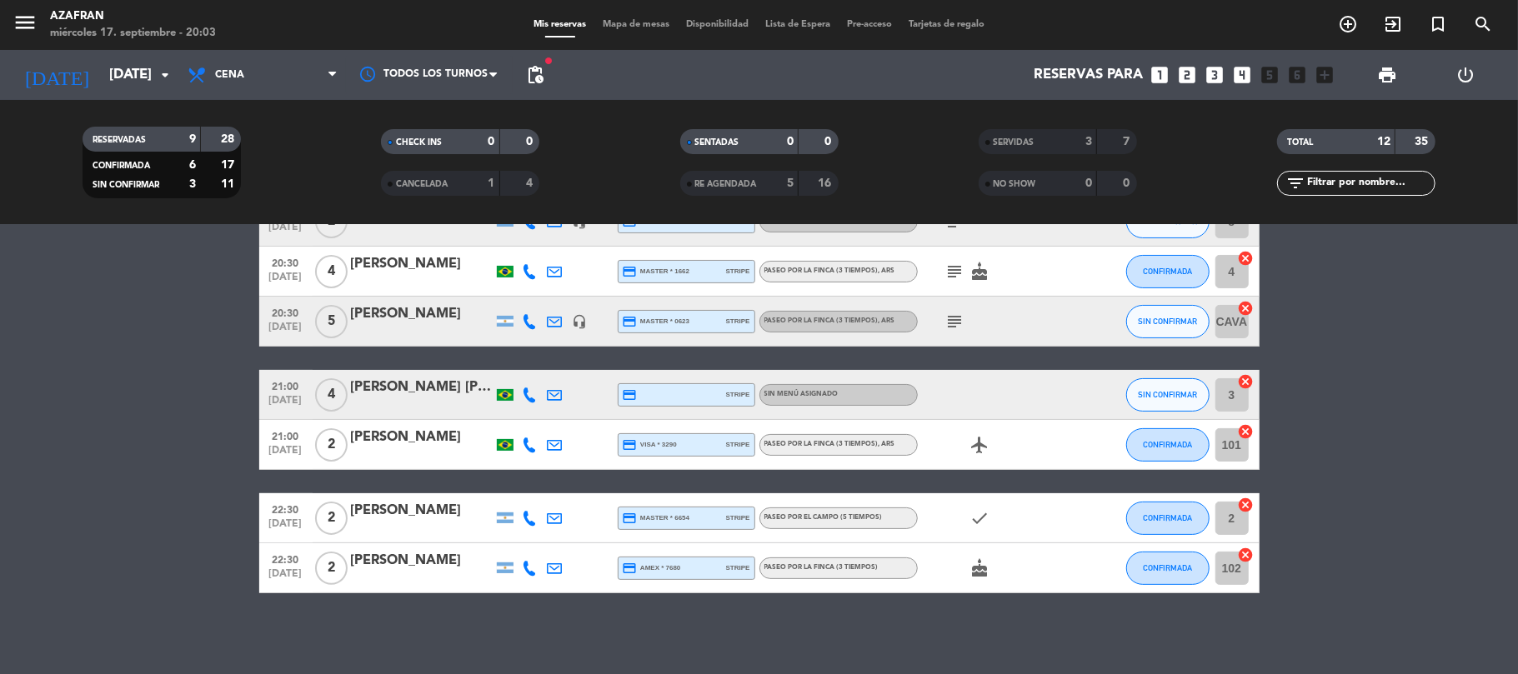
scroll to position [230, 0]
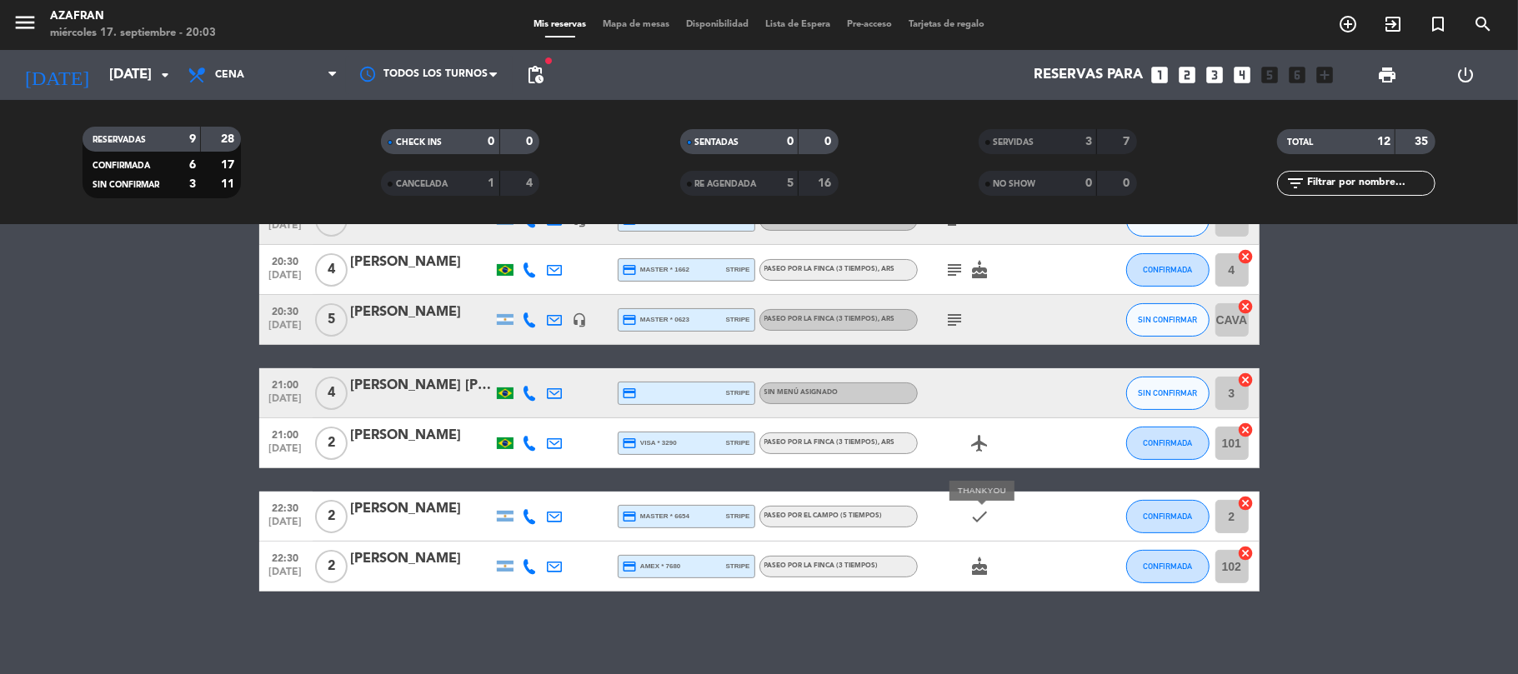
click at [985, 511] on icon "check" at bounding box center [980, 517] width 20 height 20
click at [538, 517] on div at bounding box center [530, 516] width 25 height 49
click at [523, 515] on icon at bounding box center [530, 516] width 15 height 15
click at [520, 483] on span "Copiar" at bounding box center [517, 488] width 35 height 18
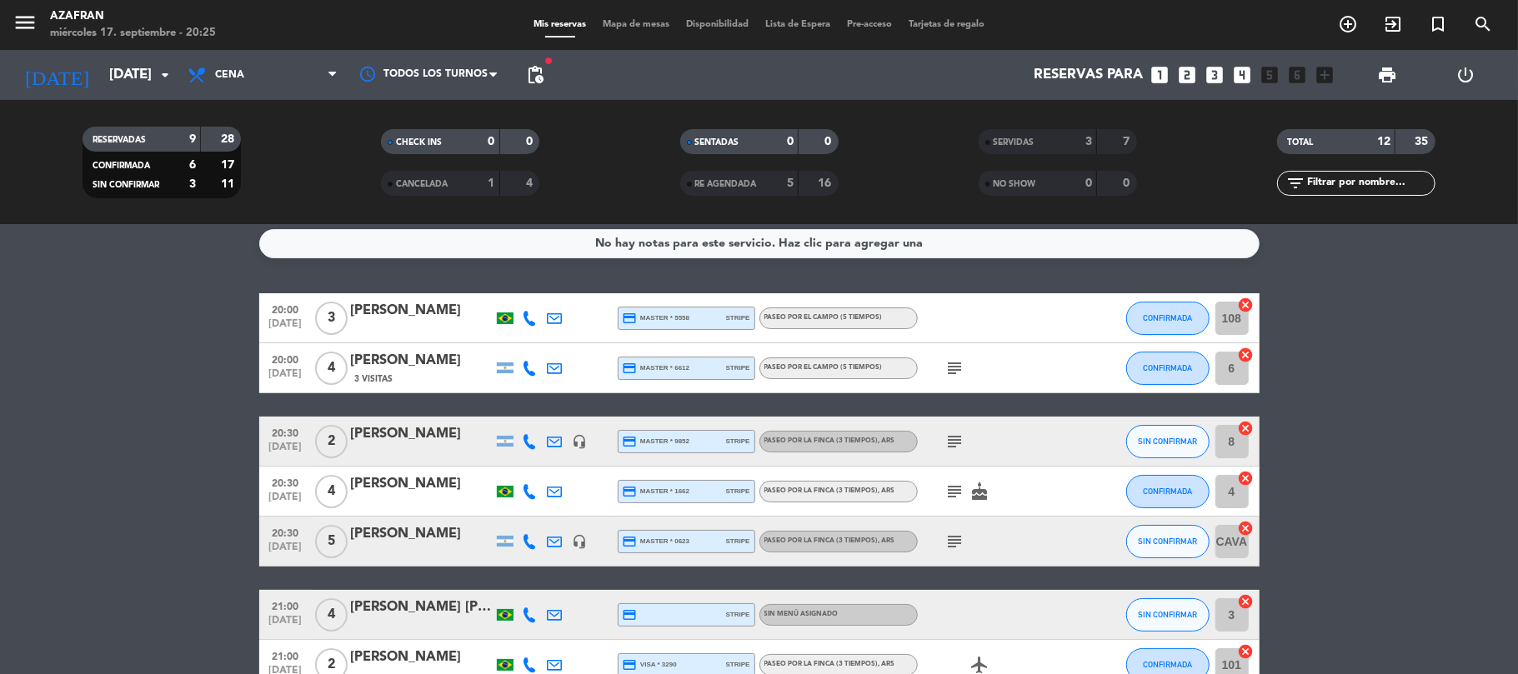
scroll to position [0, 0]
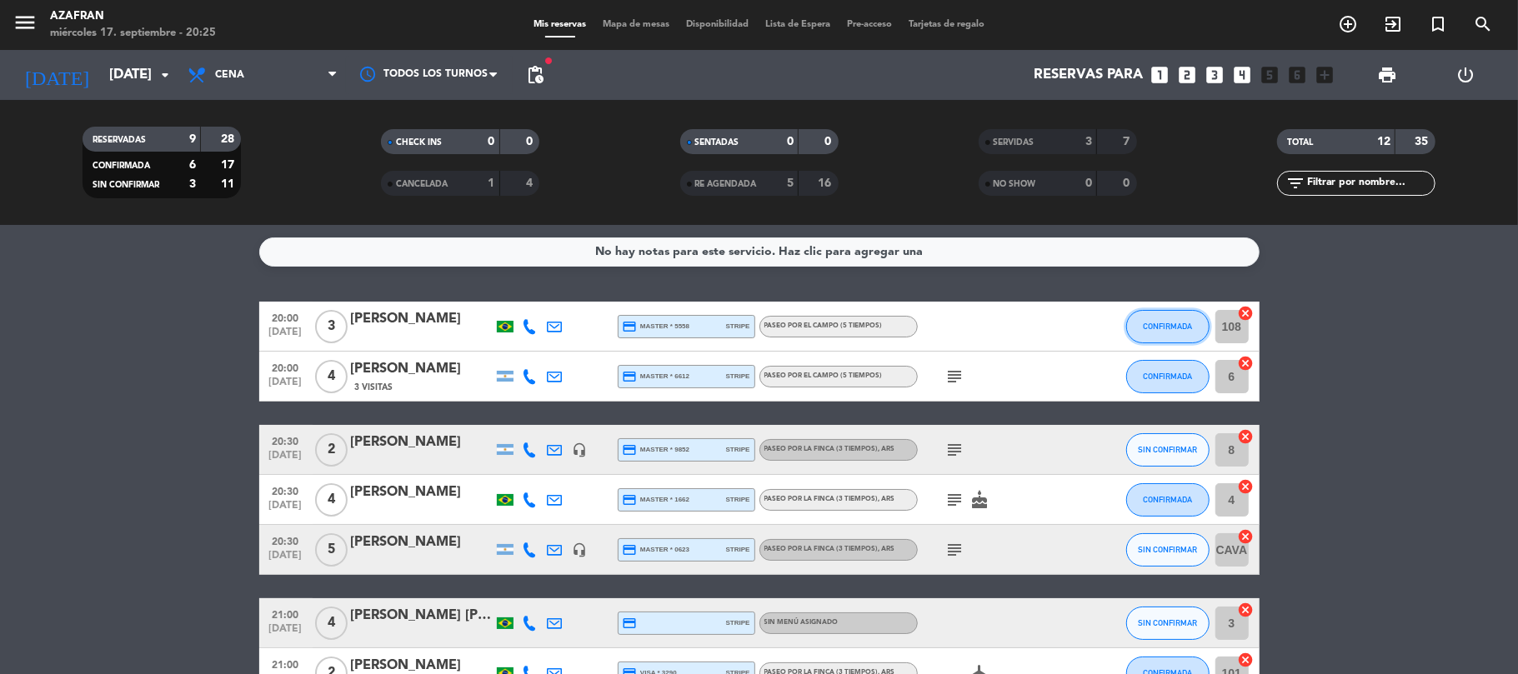
click at [1128, 324] on button "CONFIRMADA" at bounding box center [1167, 326] width 83 height 33
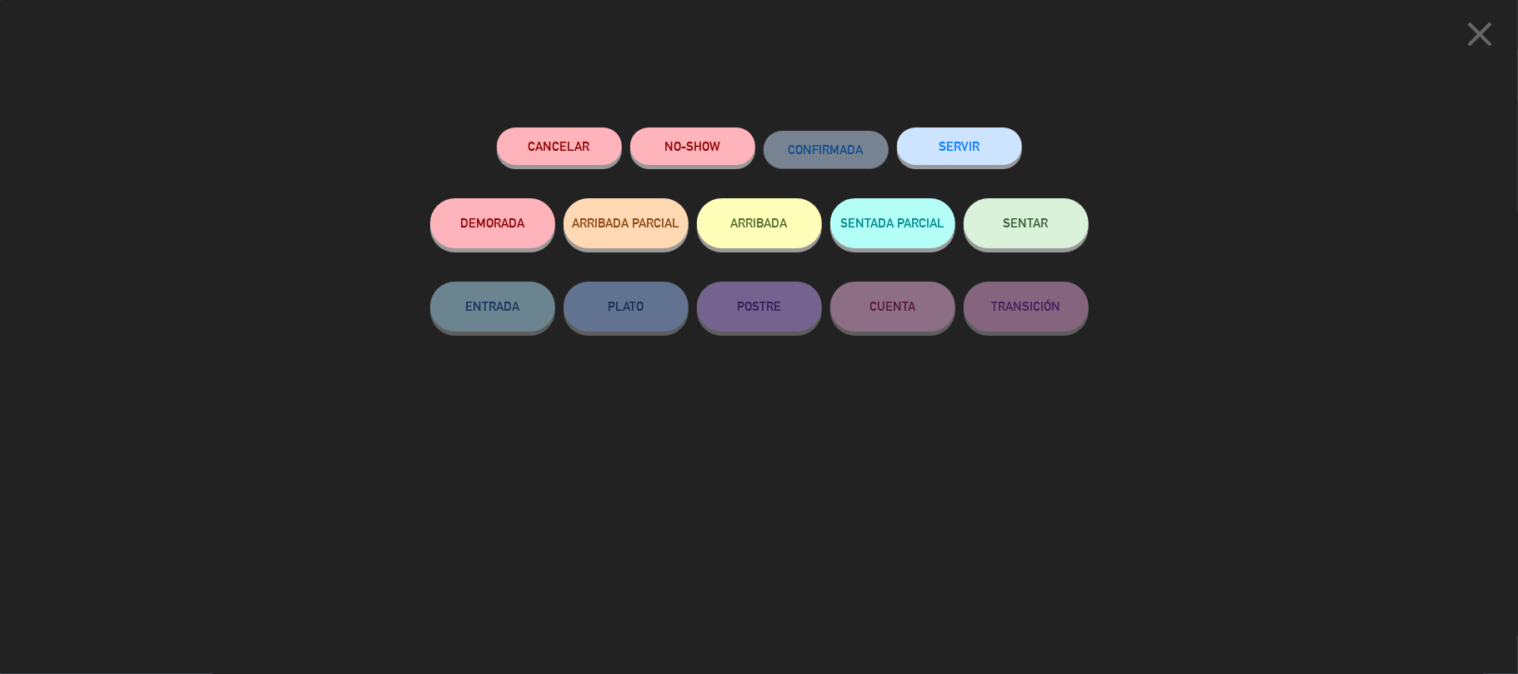
click at [973, 145] on button "SERVIR" at bounding box center [959, 147] width 125 height 38
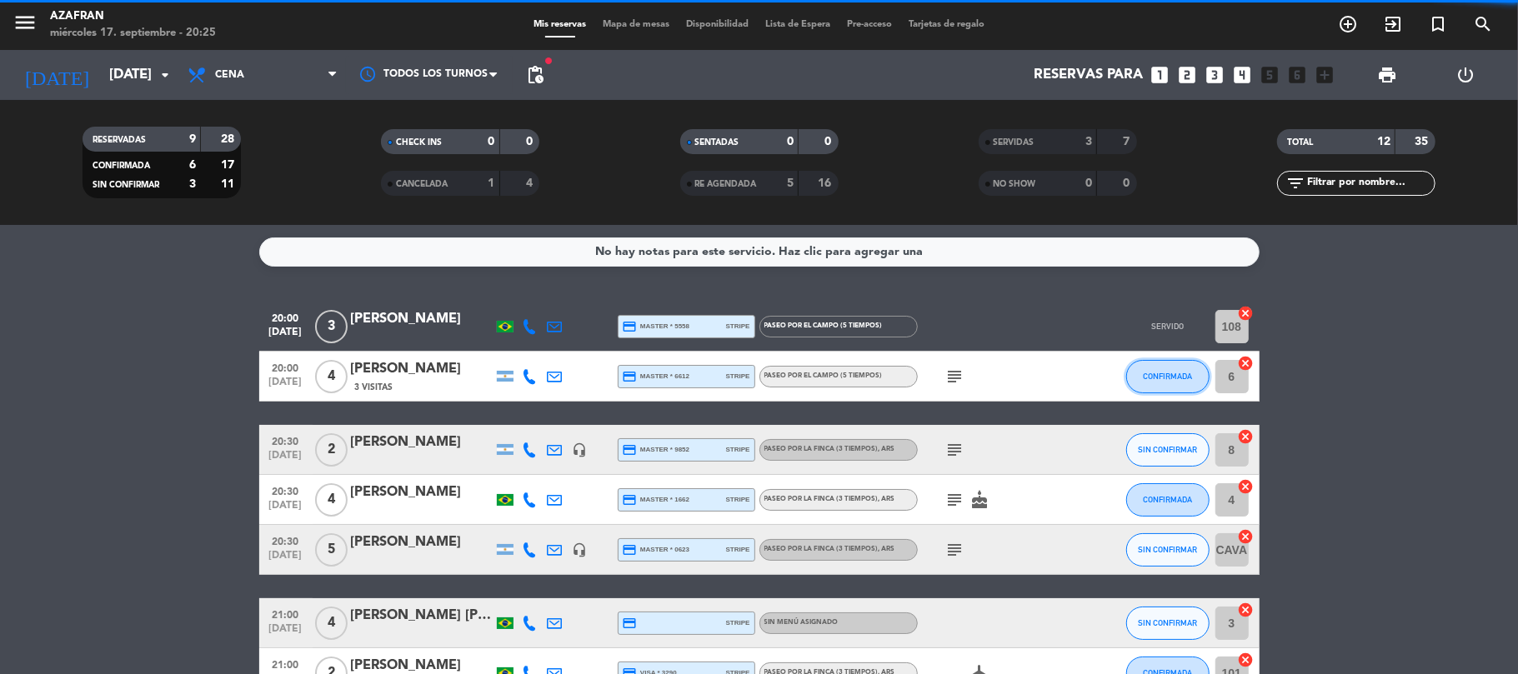
click at [1158, 374] on span "CONFIRMADA" at bounding box center [1167, 376] width 49 height 9
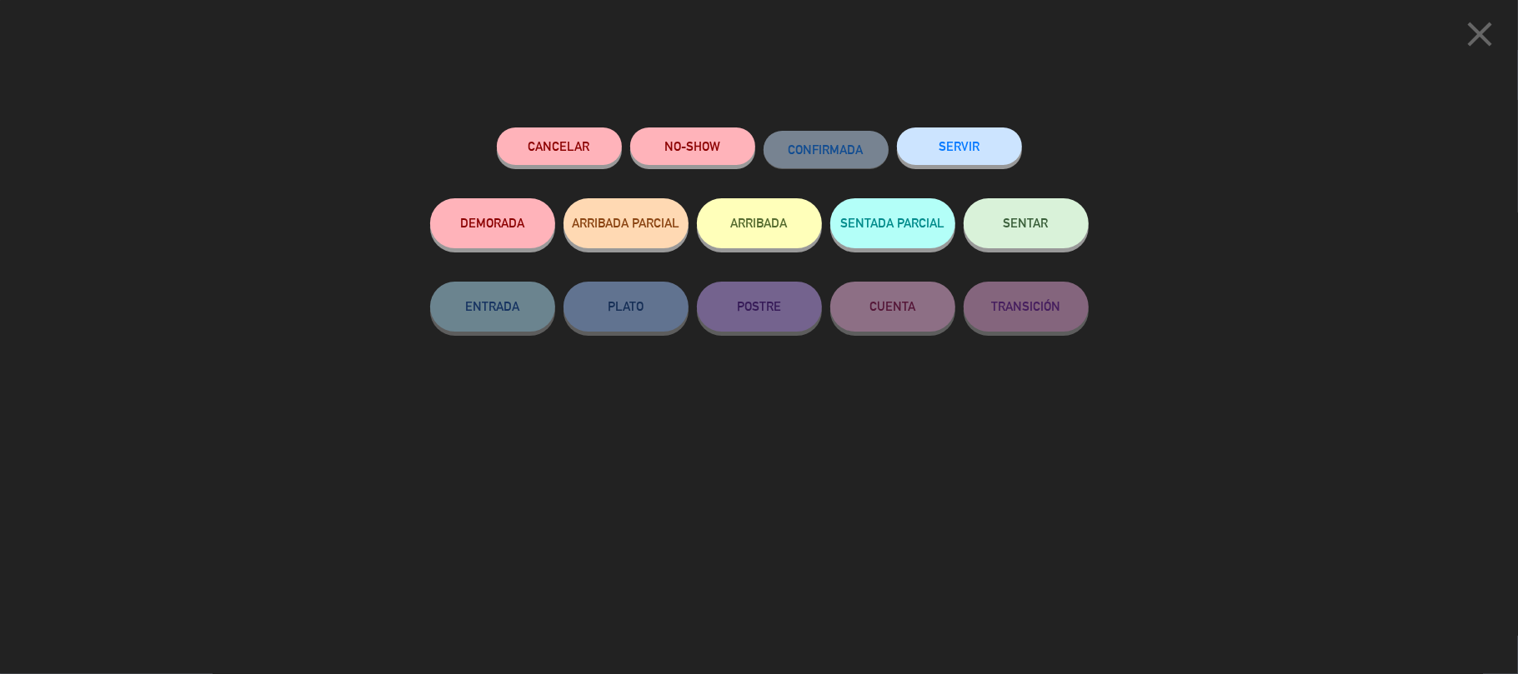
click at [982, 141] on button "SERVIR" at bounding box center [959, 147] width 125 height 38
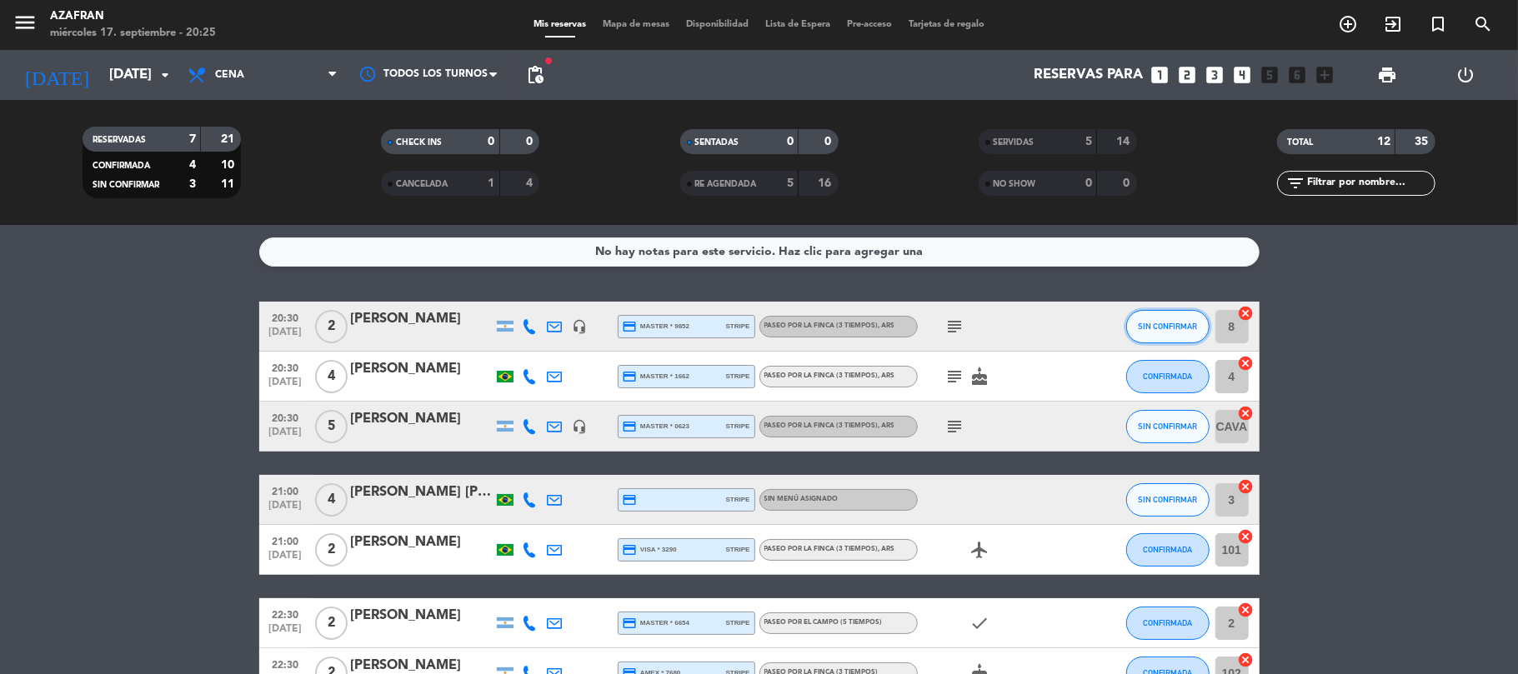
click at [1151, 335] on button "SIN CONFIRMAR" at bounding box center [1167, 326] width 83 height 33
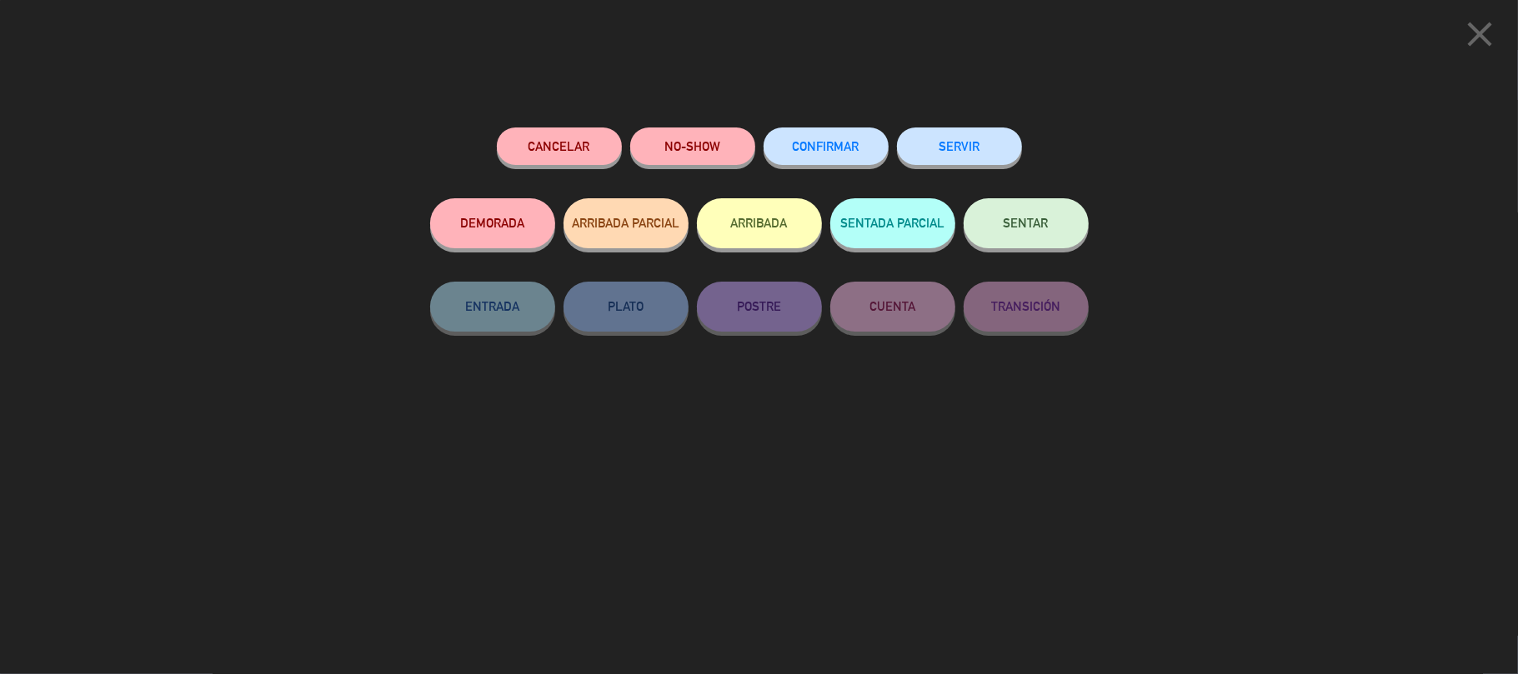
click at [998, 158] on button "SERVIR" at bounding box center [959, 147] width 125 height 38
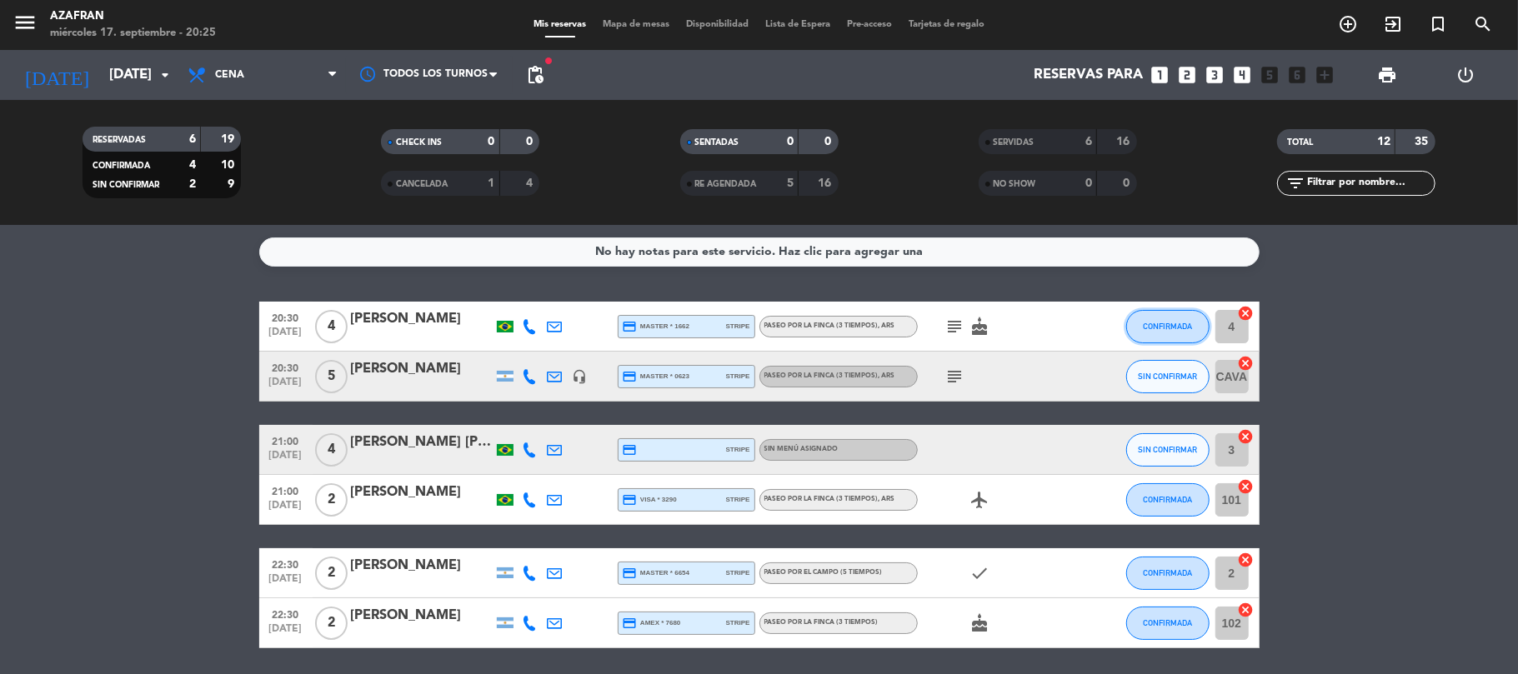
click at [1143, 330] on span "CONFIRMADA" at bounding box center [1167, 326] width 49 height 9
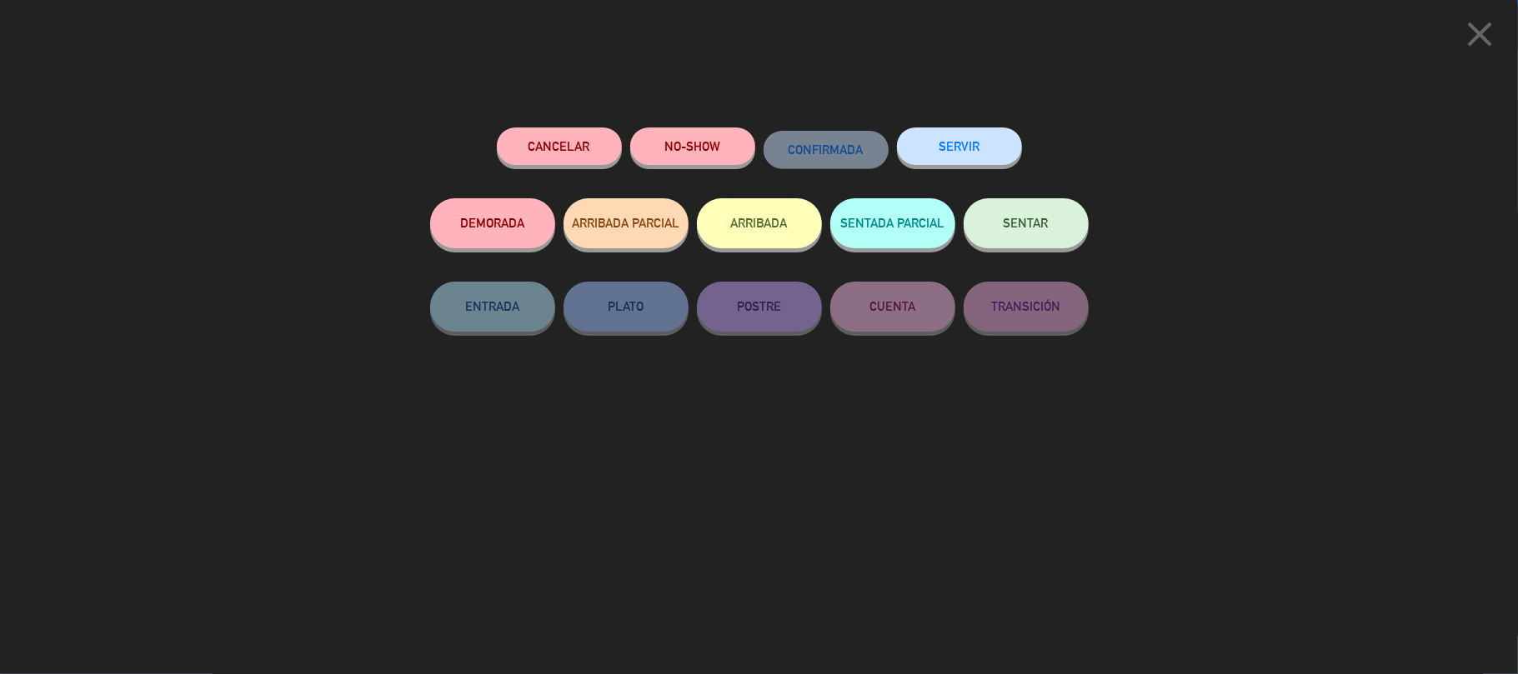
click at [971, 161] on button "SERVIR" at bounding box center [959, 147] width 125 height 38
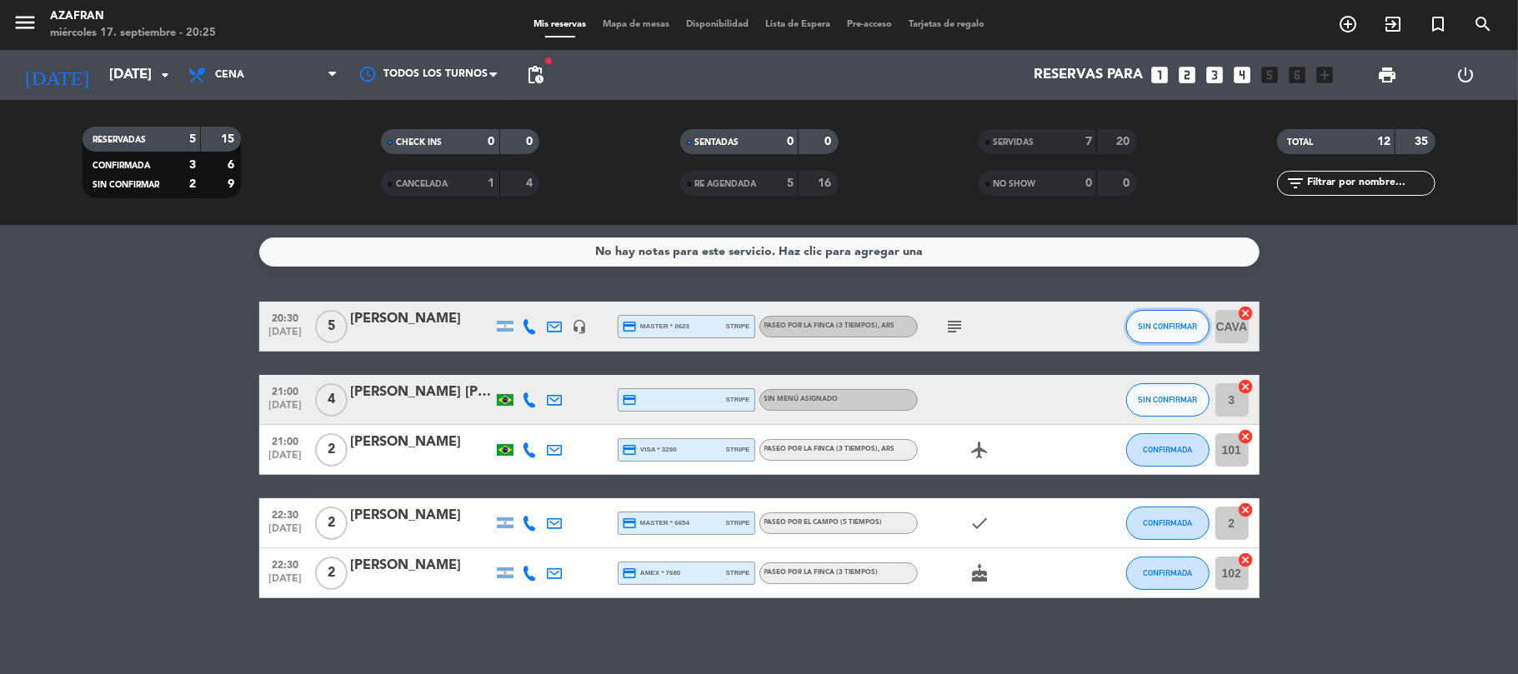
click at [1145, 318] on button "SIN CONFIRMAR" at bounding box center [1167, 326] width 83 height 33
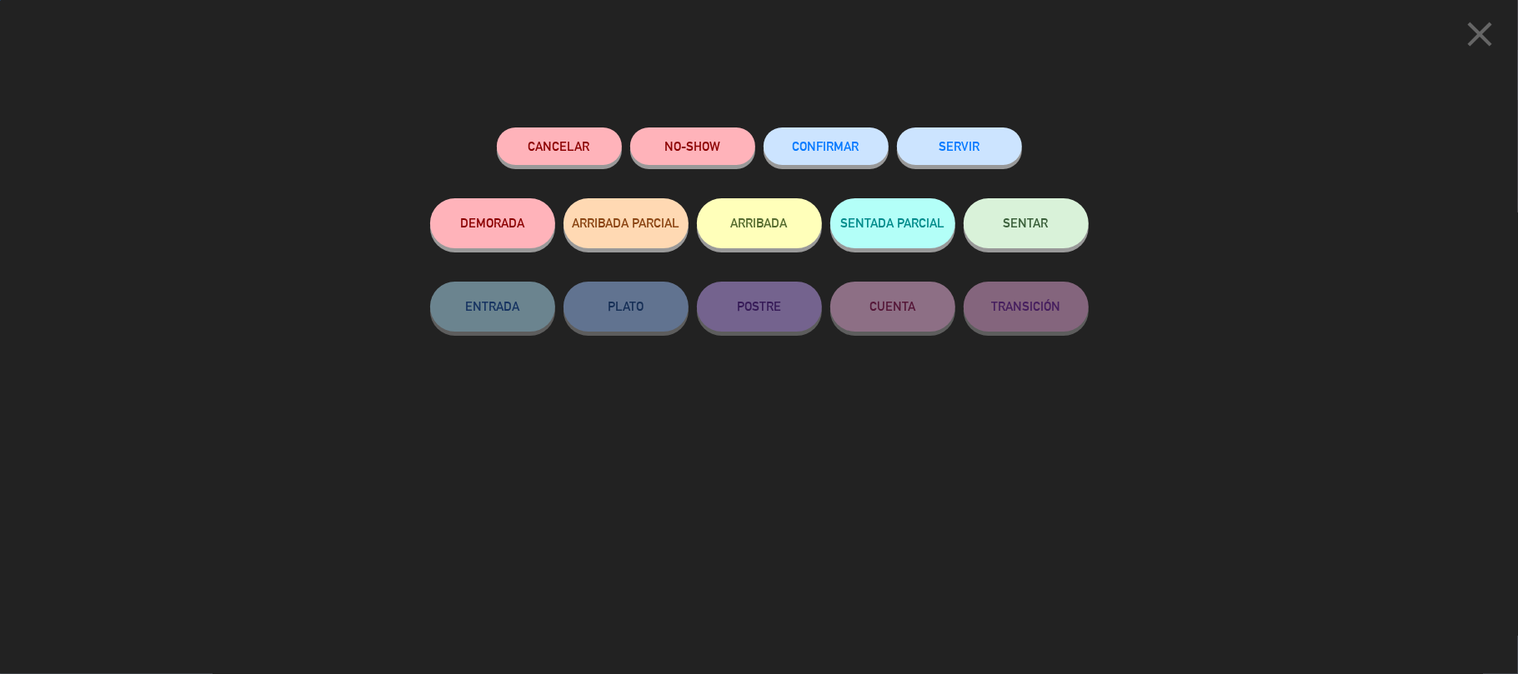
click at [977, 141] on button "SERVIR" at bounding box center [959, 147] width 125 height 38
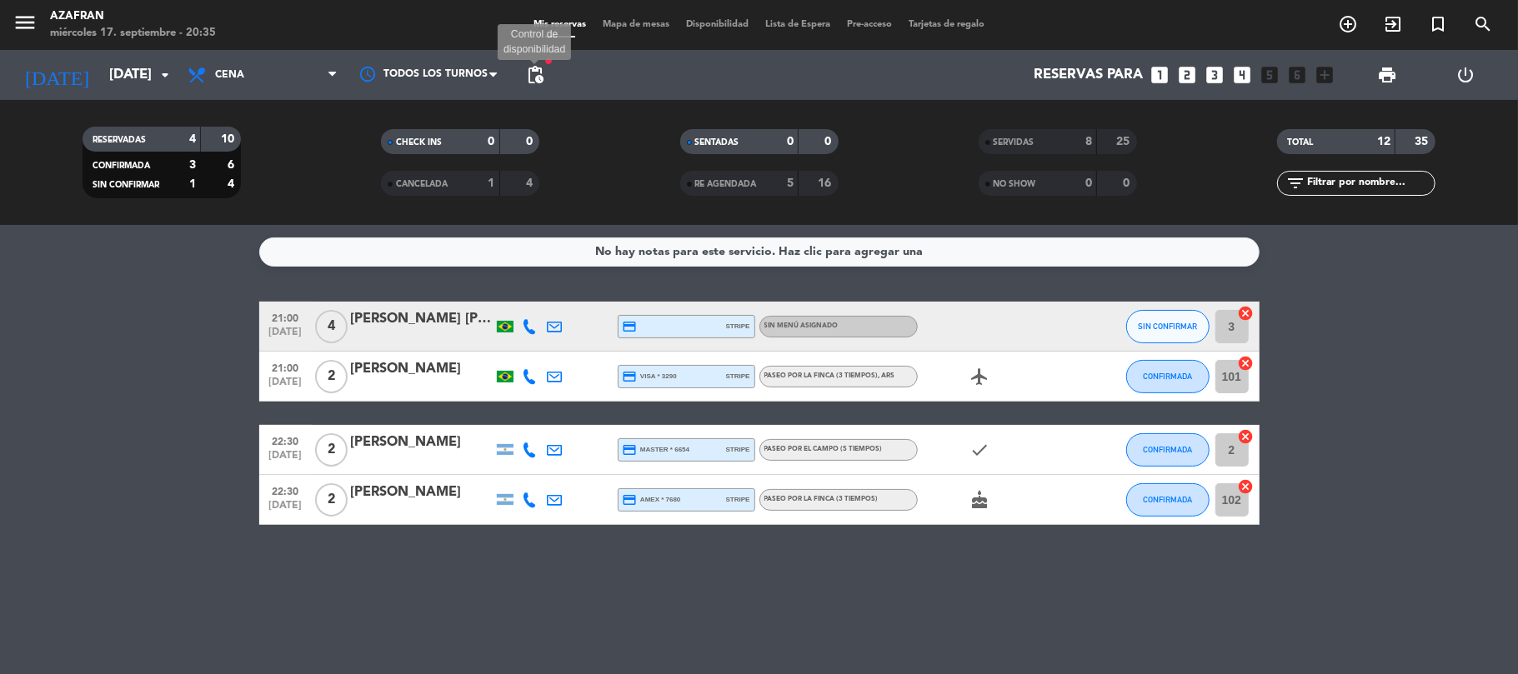
click at [538, 75] on span "pending_actions" at bounding box center [535, 75] width 20 height 20
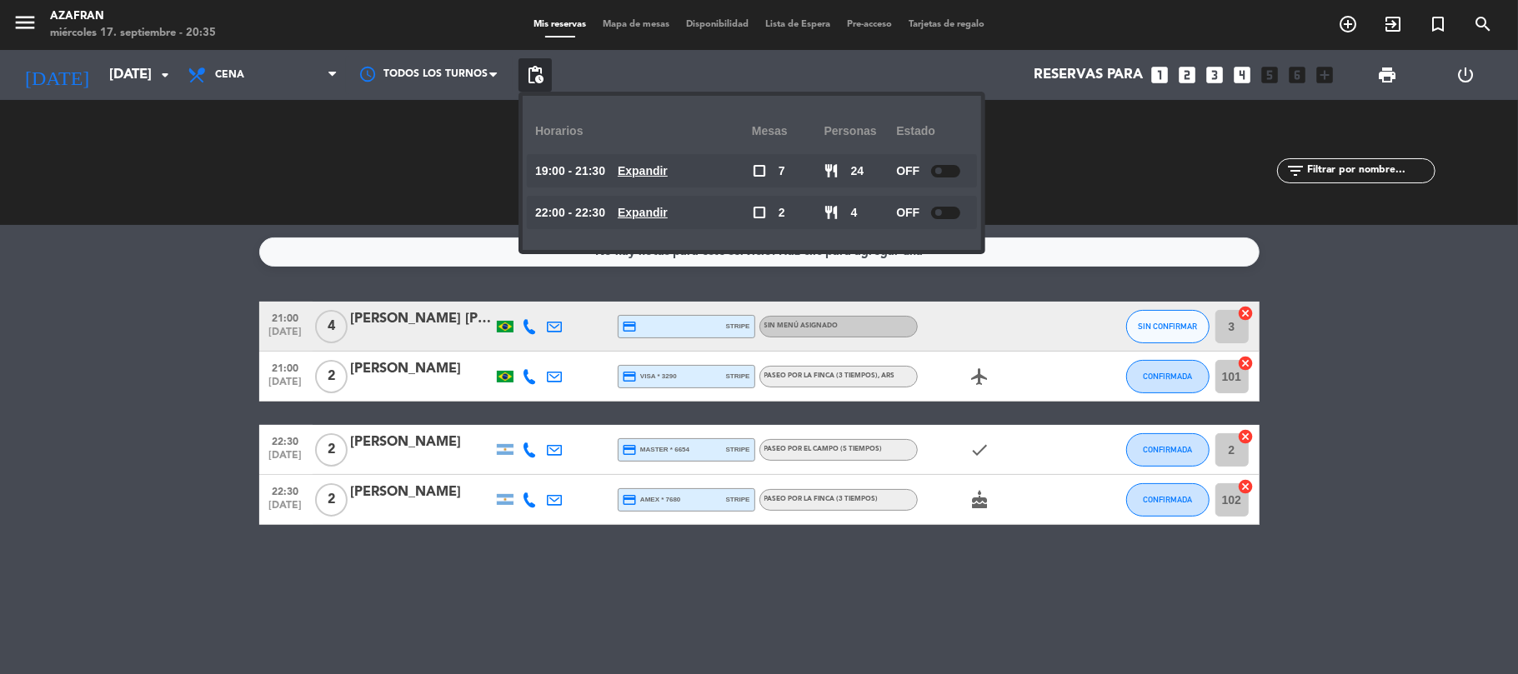
click at [538, 75] on span "pending_actions" at bounding box center [535, 75] width 20 height 20
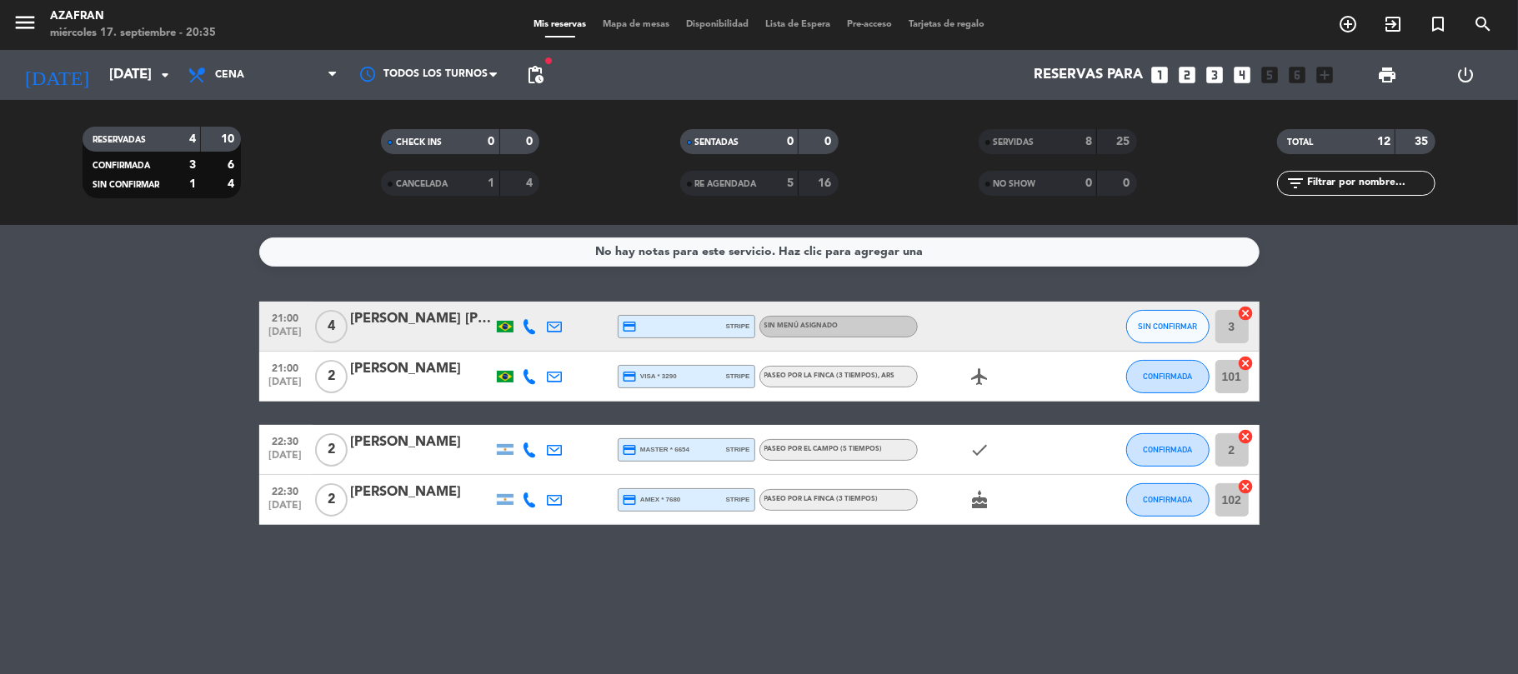
click at [138, 494] on bookings-row "21:00 [DATE] 4 [PERSON_NAME] [PERSON_NAME] credit_card stripe Sin menú asignado…" at bounding box center [759, 413] width 1518 height 223
click at [164, 424] on bookings-row "21:00 [DATE] 4 [PERSON_NAME] [PERSON_NAME] credit_card stripe Sin menú asignado…" at bounding box center [759, 413] width 1518 height 223
click at [132, 510] on bookings-row "21:00 [DATE] 4 [PERSON_NAME] [PERSON_NAME] credit_card stripe Sin menú asignado…" at bounding box center [759, 413] width 1518 height 223
click at [143, 481] on bookings-row "21:00 [DATE] 4 [PERSON_NAME] [PERSON_NAME] credit_card stripe Sin menú asignado…" at bounding box center [759, 413] width 1518 height 223
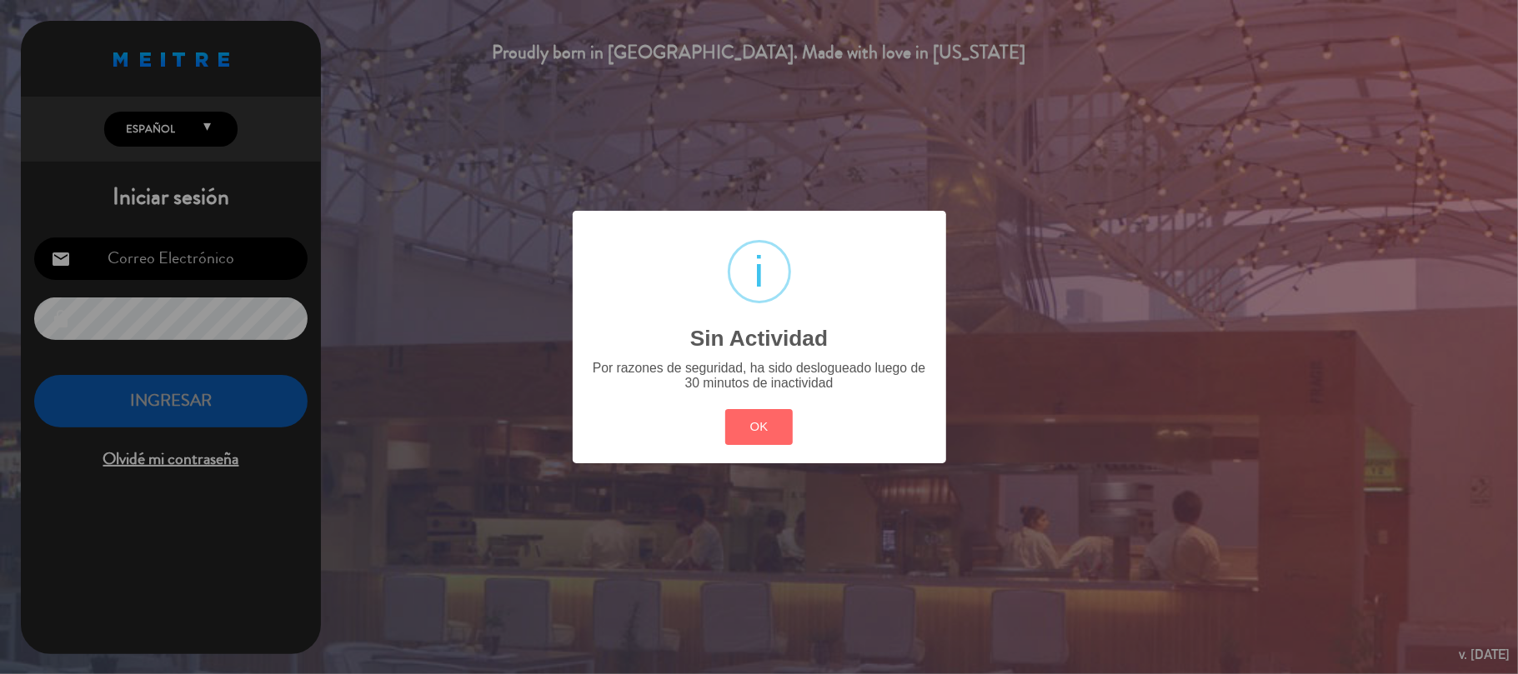
type input "[EMAIL_ADDRESS][DOMAIN_NAME]"
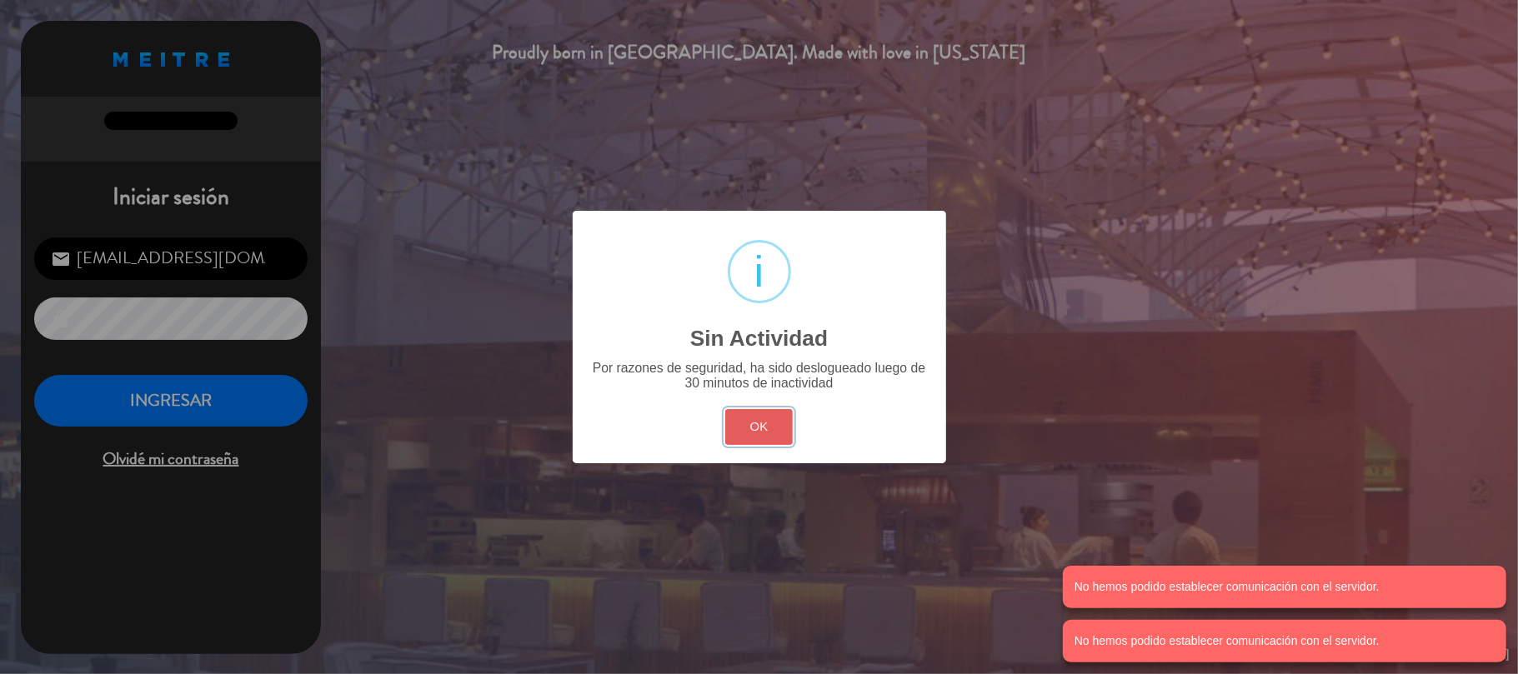
click at [741, 420] on button "OK" at bounding box center [759, 427] width 68 height 36
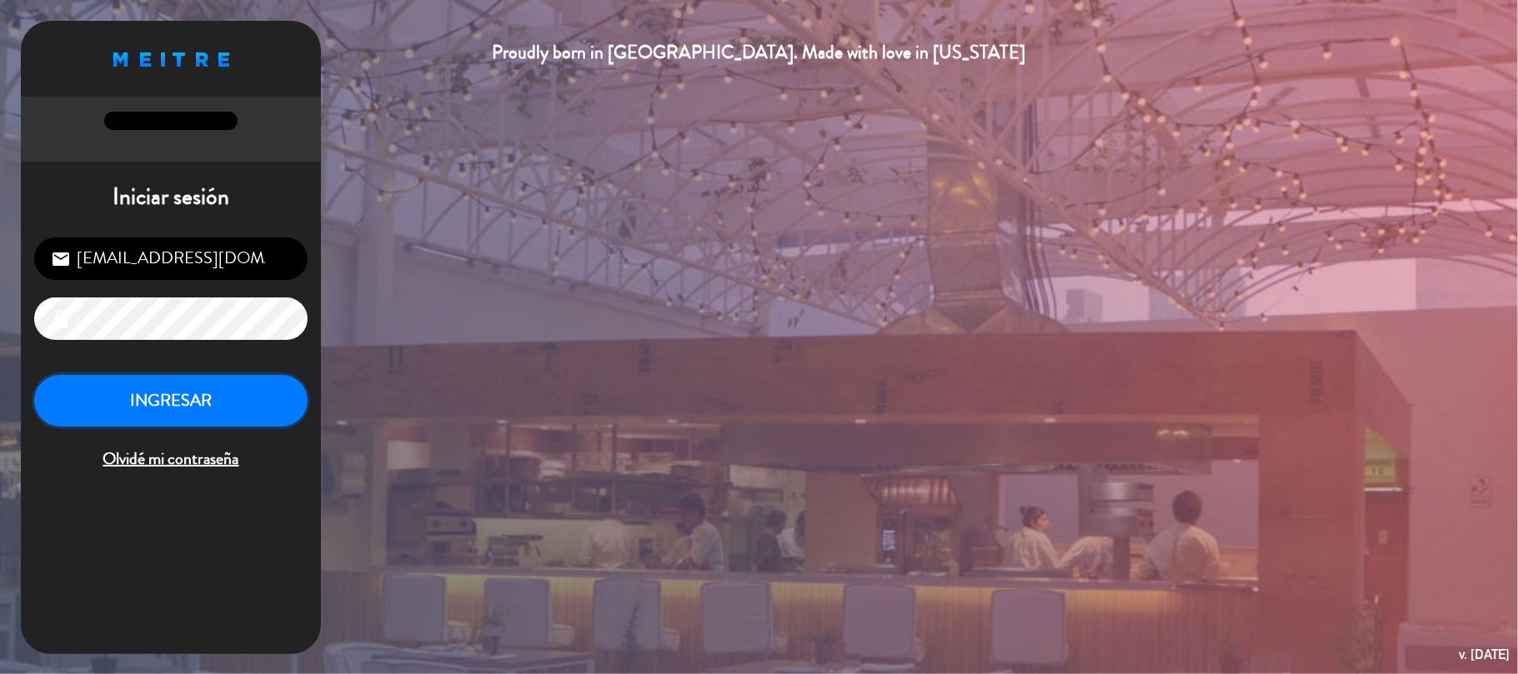
click at [198, 407] on button "INGRESAR" at bounding box center [170, 401] width 273 height 53
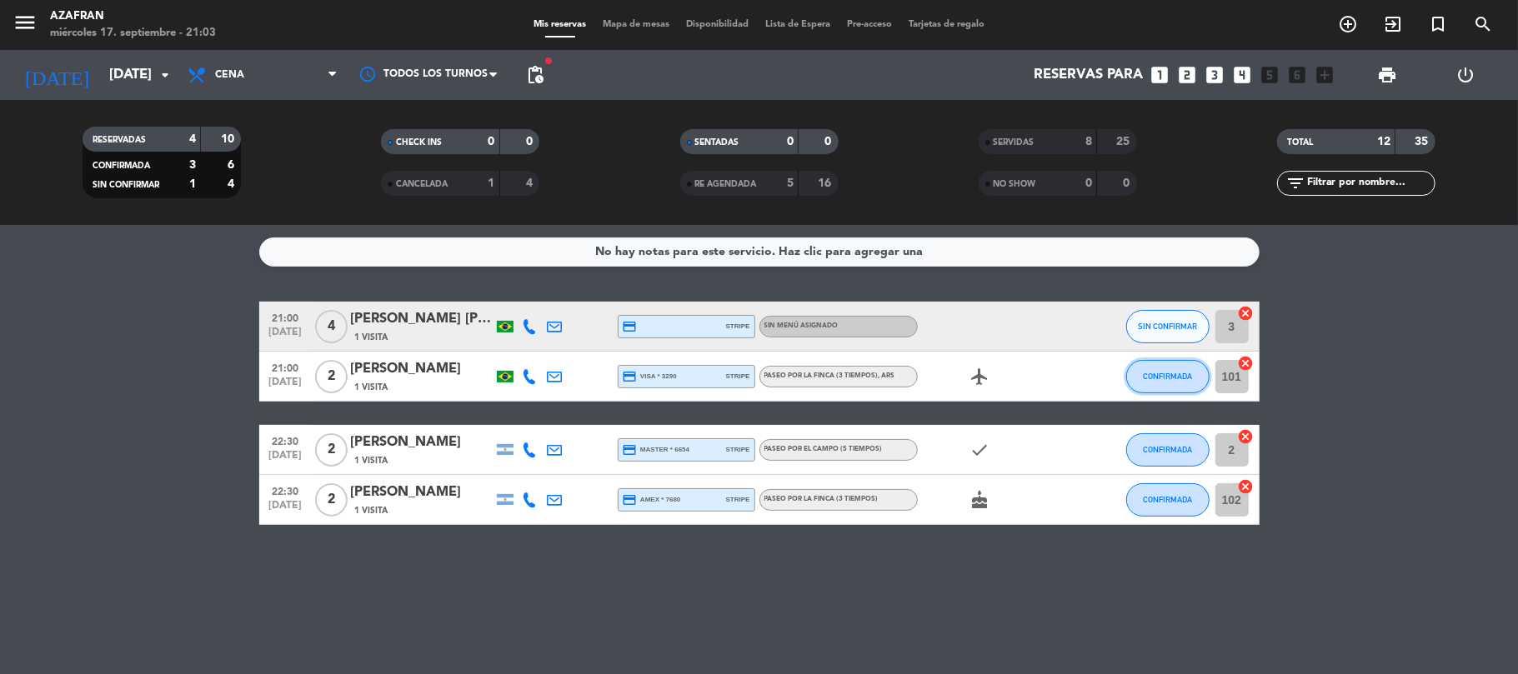
click at [1170, 382] on button "CONFIRMADA" at bounding box center [1167, 376] width 83 height 33
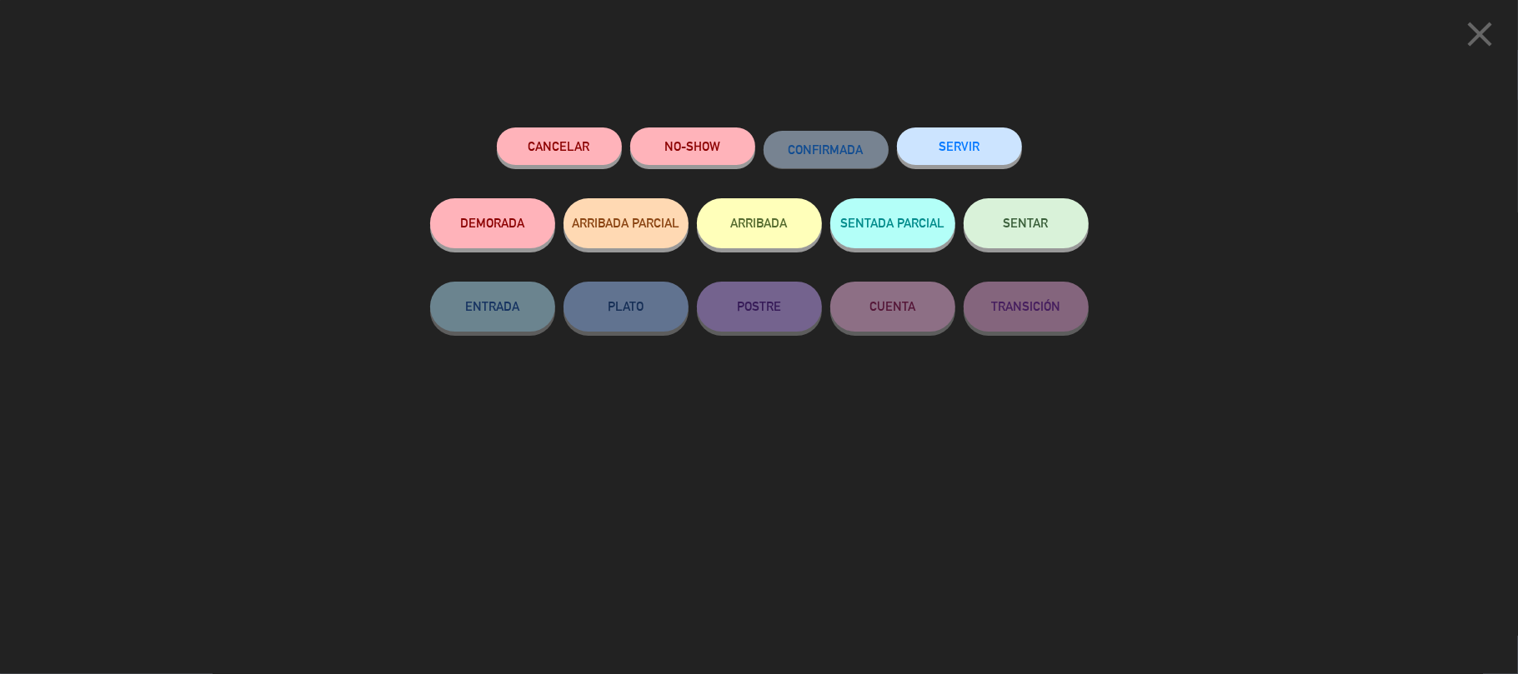
click at [987, 152] on button "SERVIR" at bounding box center [959, 147] width 125 height 38
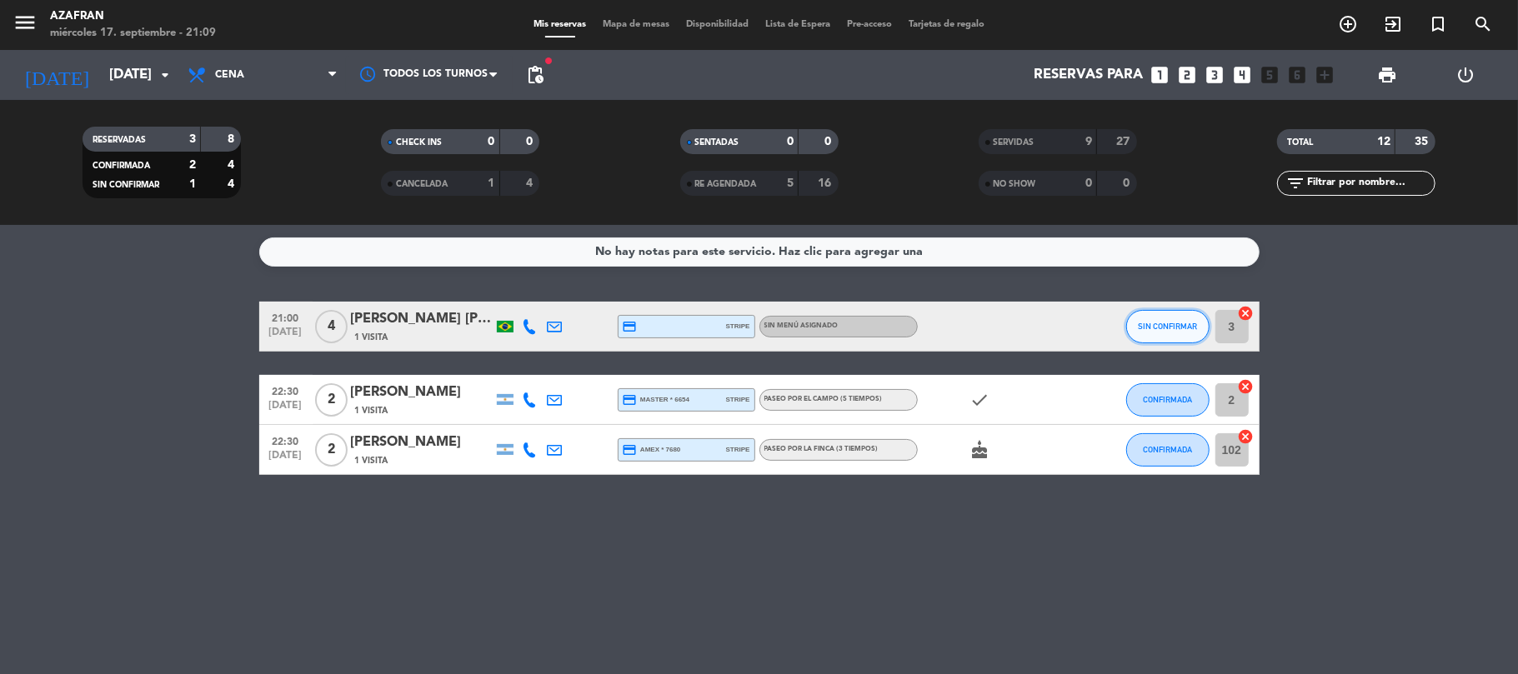
click at [1181, 322] on span "SIN CONFIRMAR" at bounding box center [1167, 326] width 59 height 9
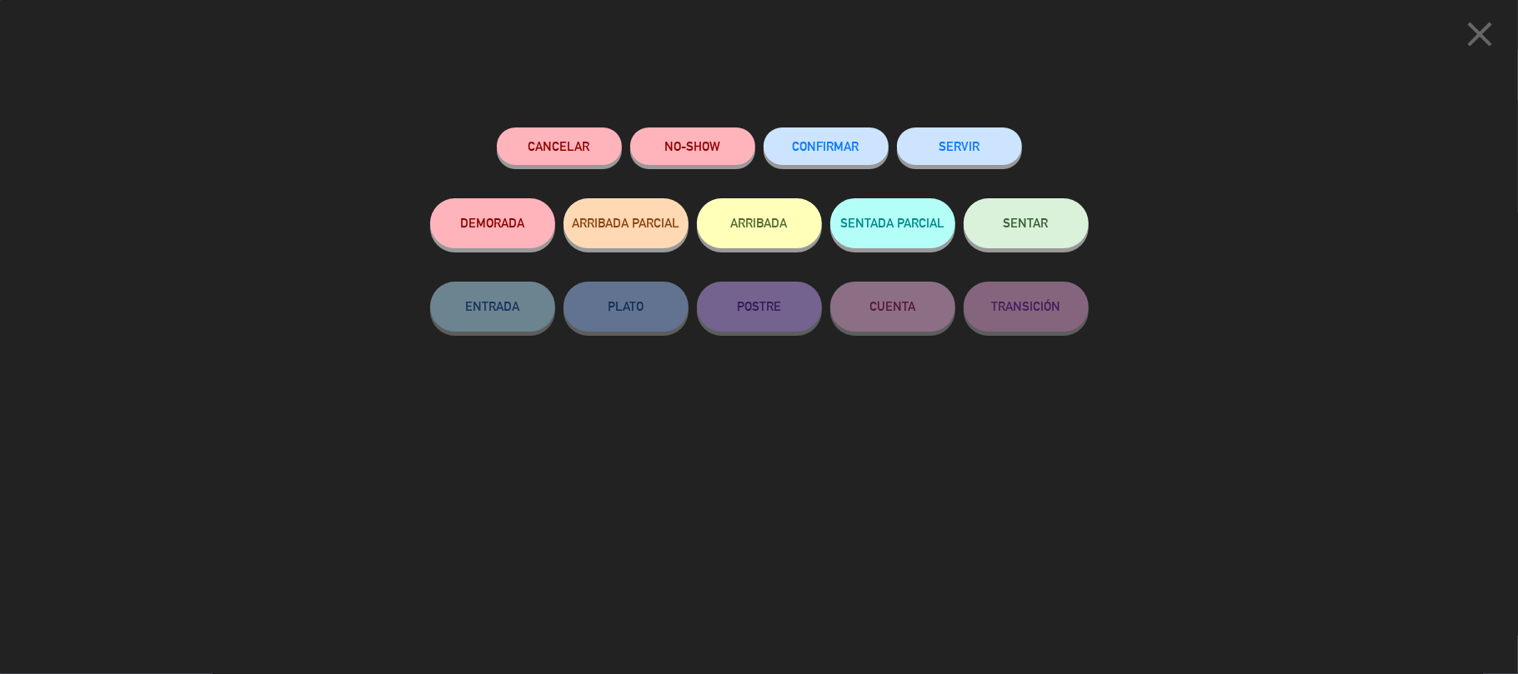
click at [1012, 142] on button "SERVIR" at bounding box center [959, 147] width 125 height 38
